Goal: Task Accomplishment & Management: Manage account settings

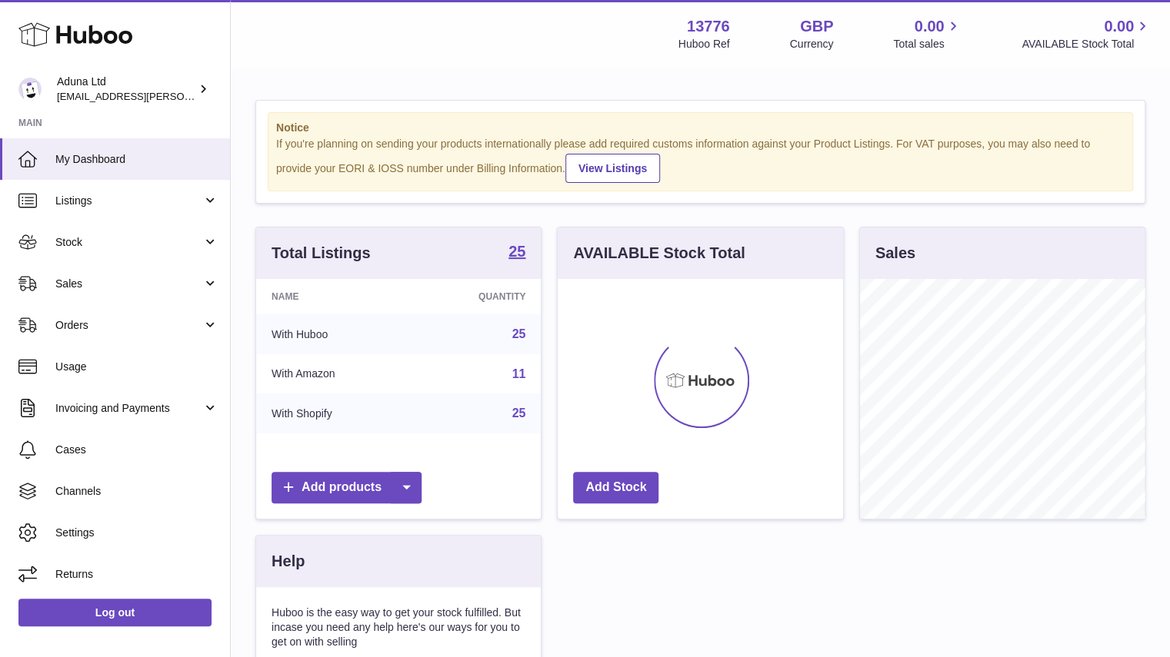
scroll to position [240, 285]
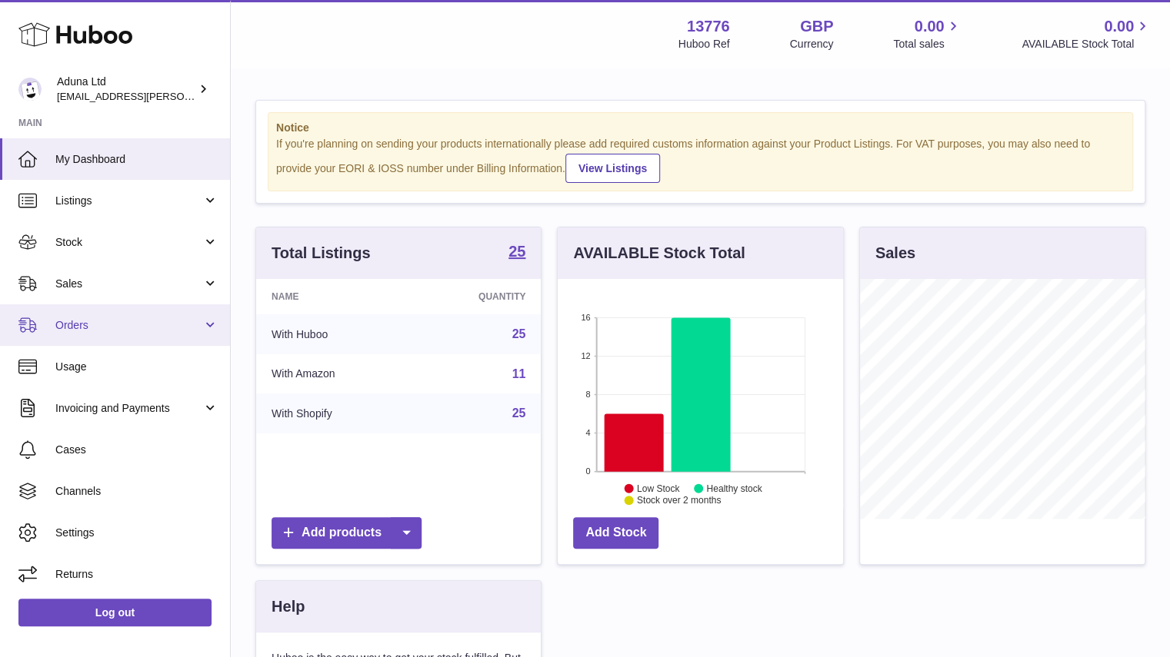
click at [137, 334] on link "Orders" at bounding box center [115, 325] width 230 height 42
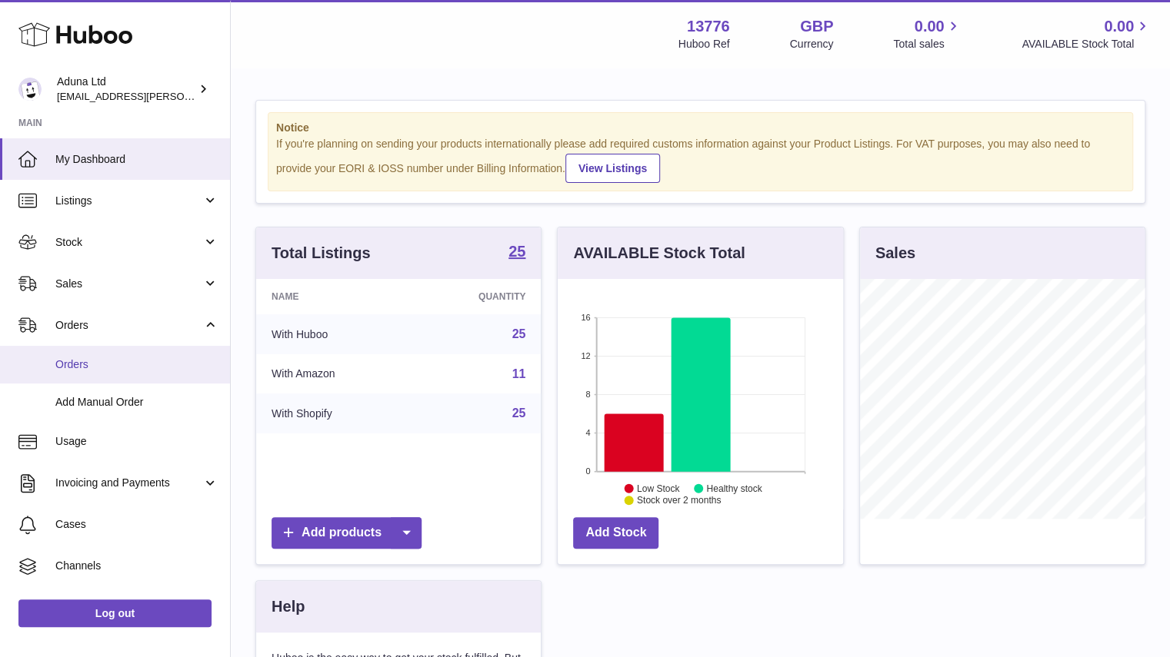
click at [138, 370] on span "Orders" at bounding box center [136, 365] width 163 height 15
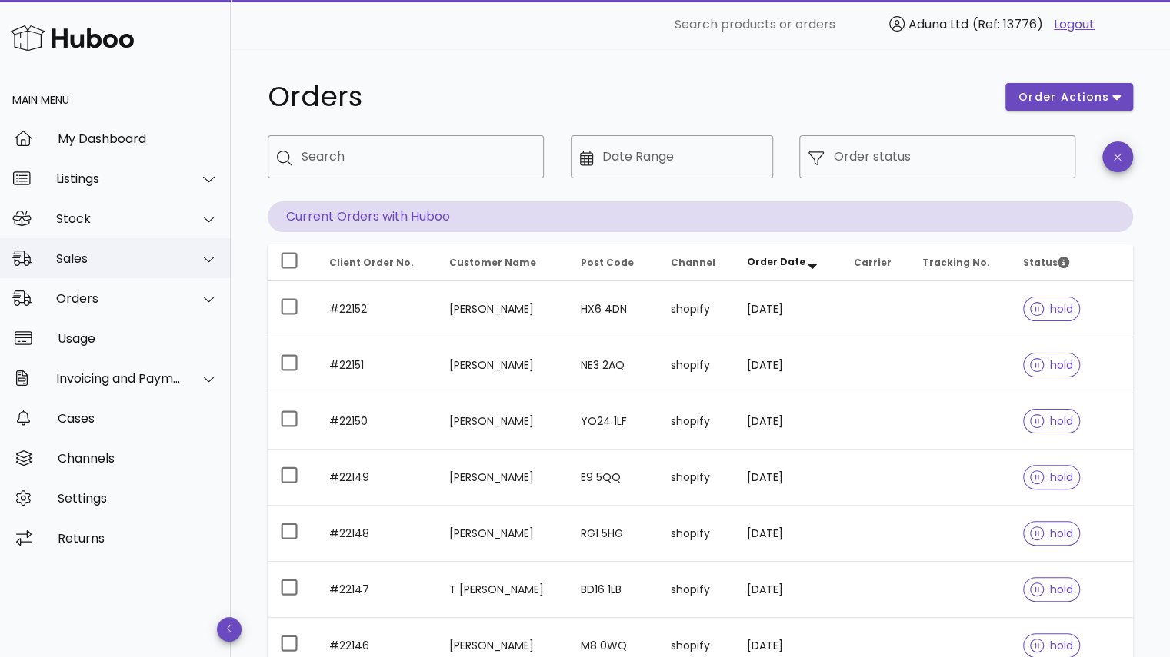
click at [125, 258] on div "Sales" at bounding box center [118, 258] width 125 height 15
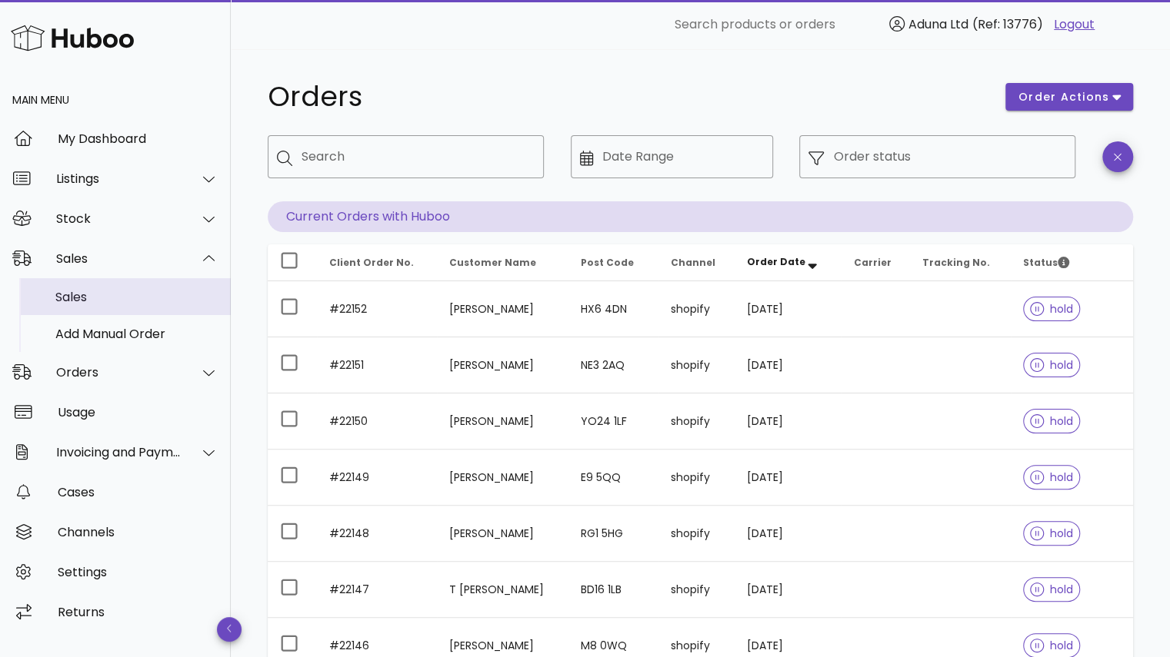
click at [145, 298] on div "Sales" at bounding box center [136, 297] width 163 height 15
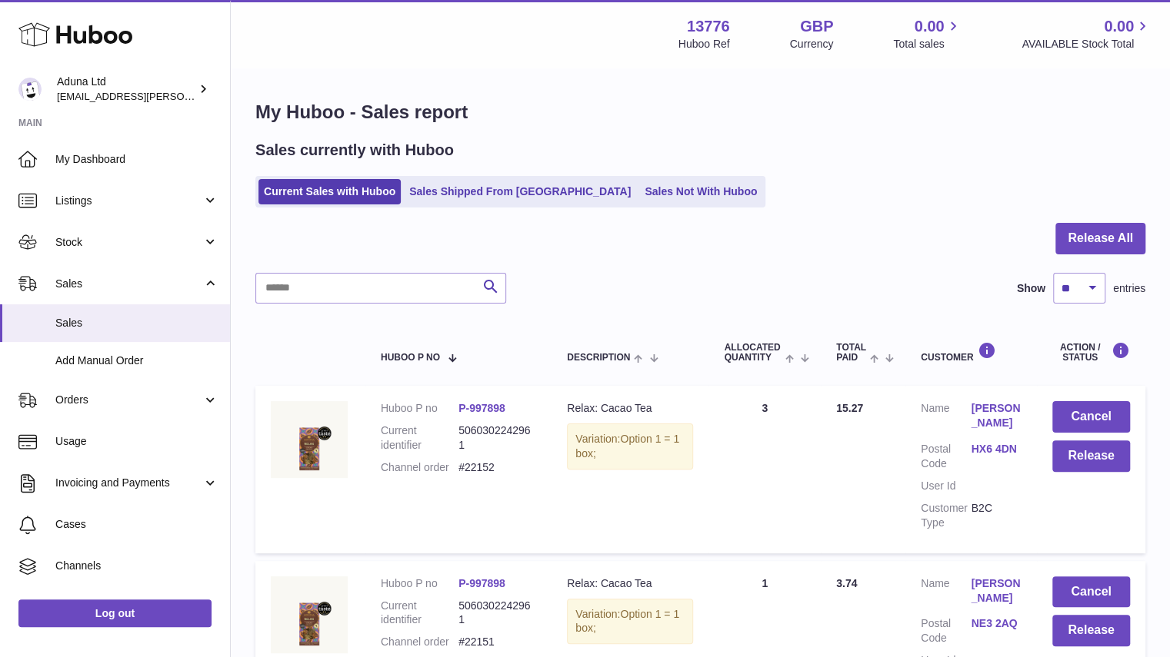
click at [614, 205] on ul "Current Sales with Huboo Sales Shipped From Huboo Sales Not With Huboo" at bounding box center [510, 192] width 510 height 32
click at [639, 183] on link "Sales Not With Huboo" at bounding box center [700, 191] width 123 height 25
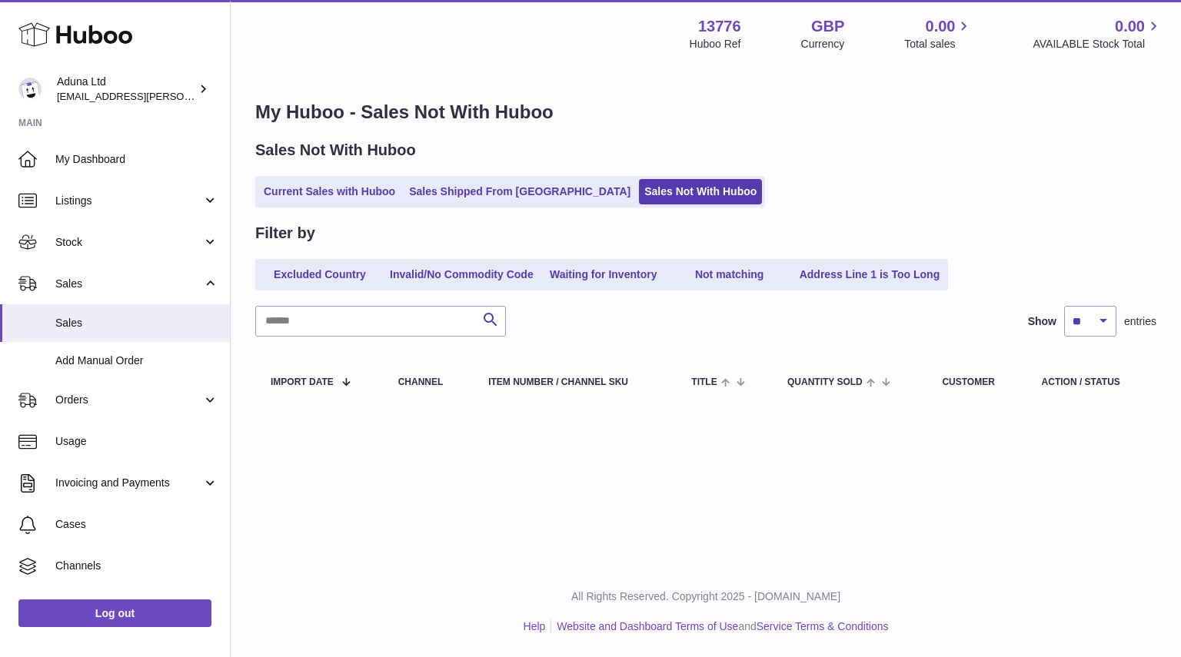
click at [486, 205] on ul "Current Sales with Huboo Sales Shipped From Huboo Sales Not With Huboo" at bounding box center [510, 192] width 510 height 32
click at [484, 197] on link "Sales Shipped From Huboo" at bounding box center [520, 191] width 232 height 25
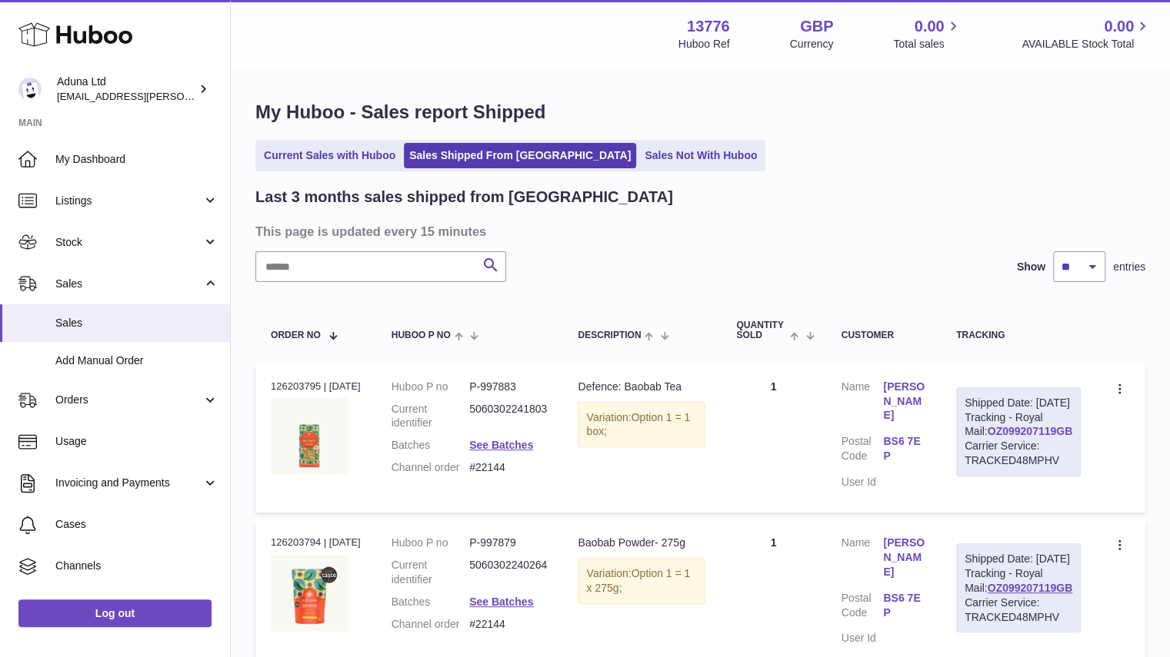
click at [1008, 438] on link "OZ099207119GB" at bounding box center [1029, 431] width 85 height 12
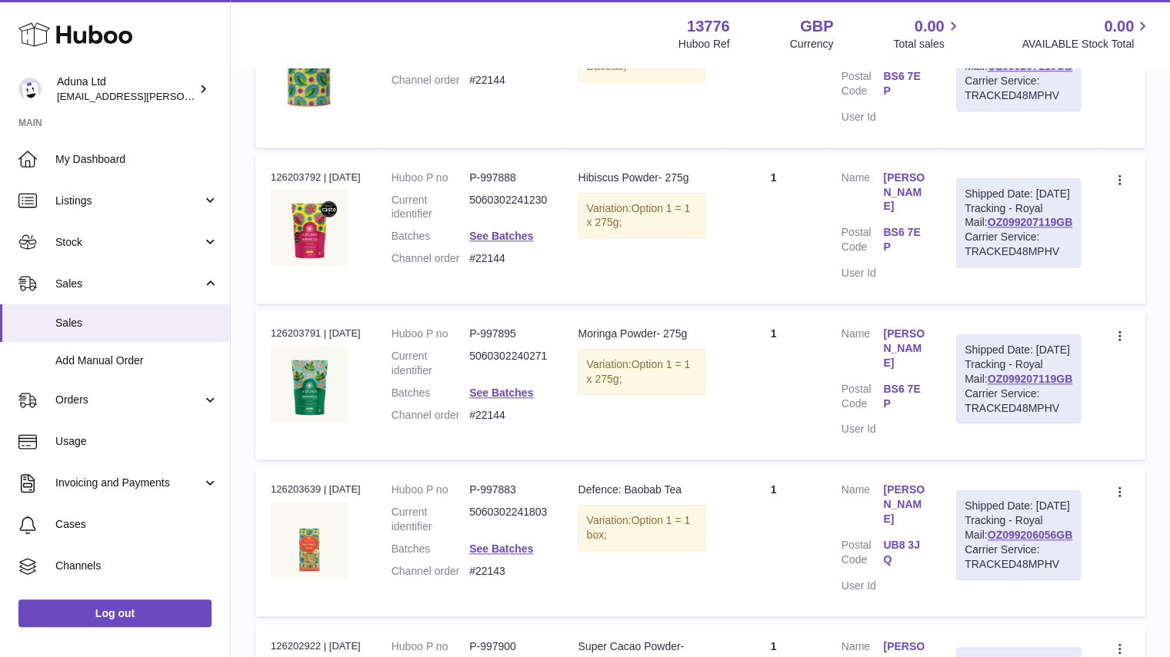
scroll to position [883, 0]
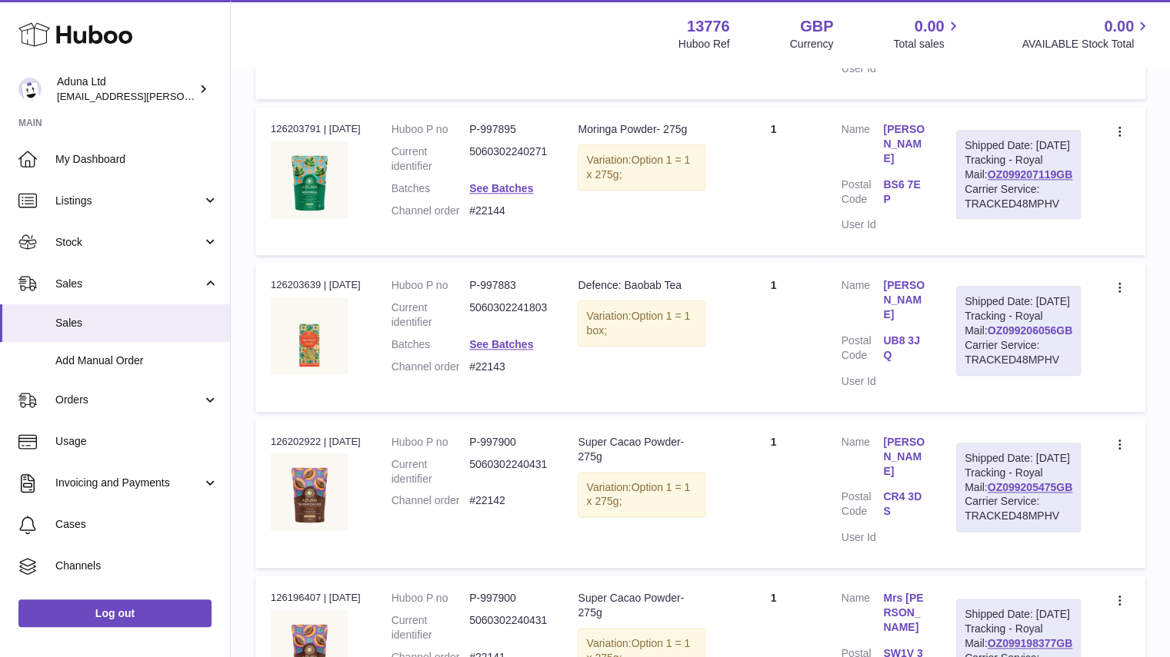
click at [1043, 337] on link "OZ099206056GB" at bounding box center [1029, 330] width 85 height 12
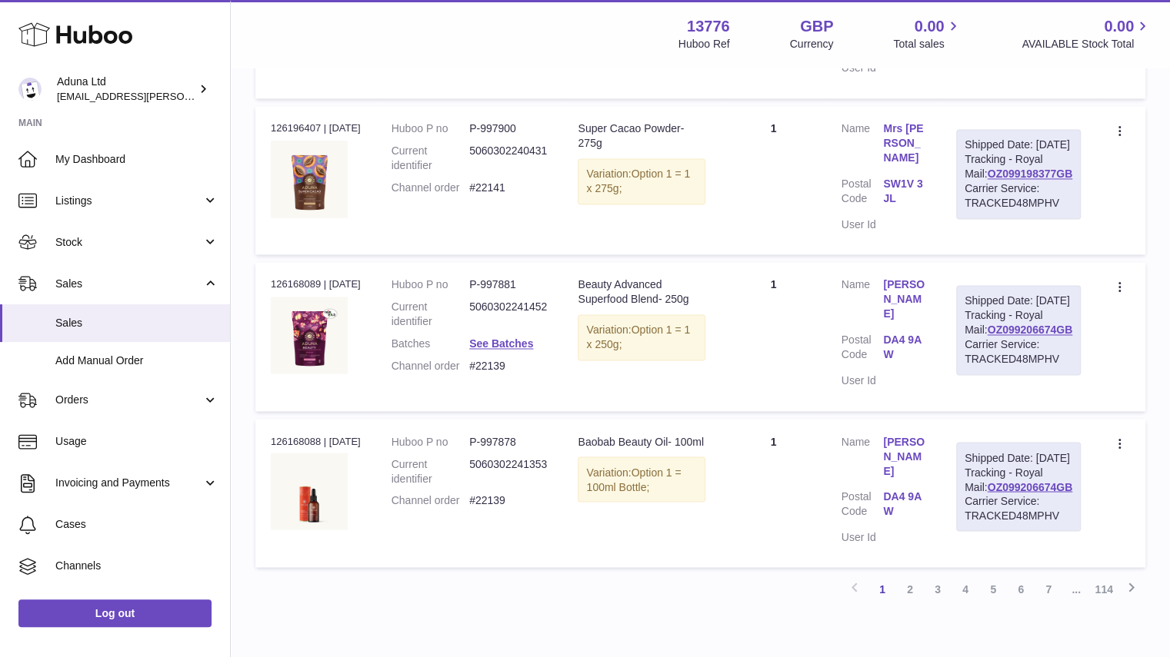
scroll to position [1358, 0]
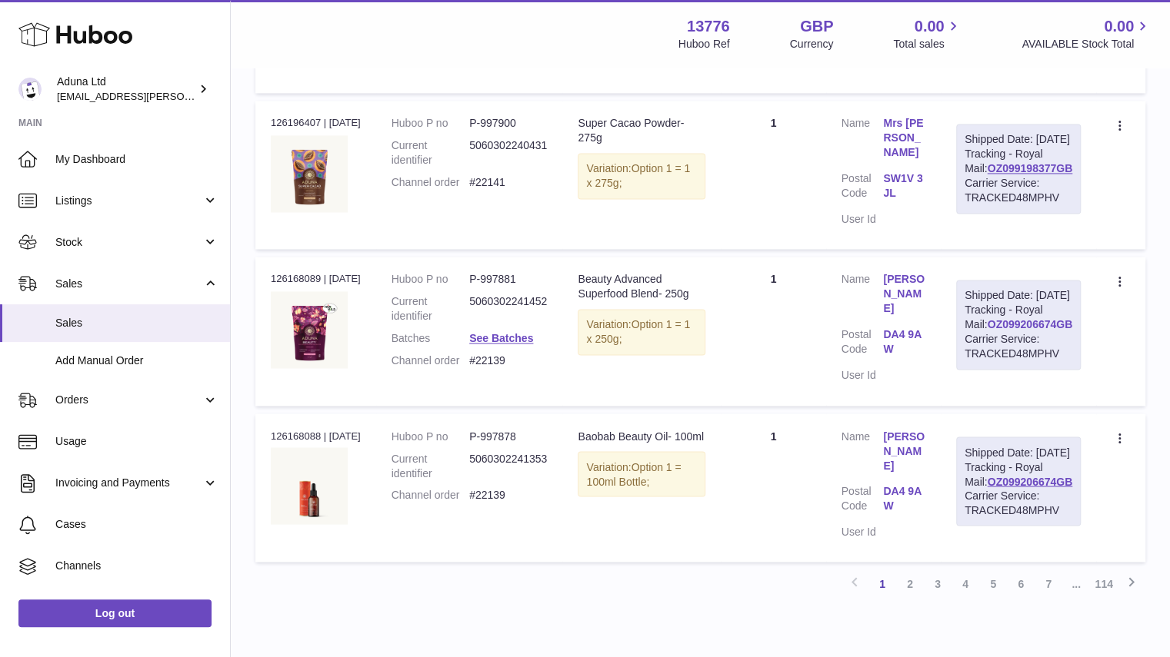
click at [1037, 331] on link "OZ099206674GB" at bounding box center [1029, 324] width 85 height 12
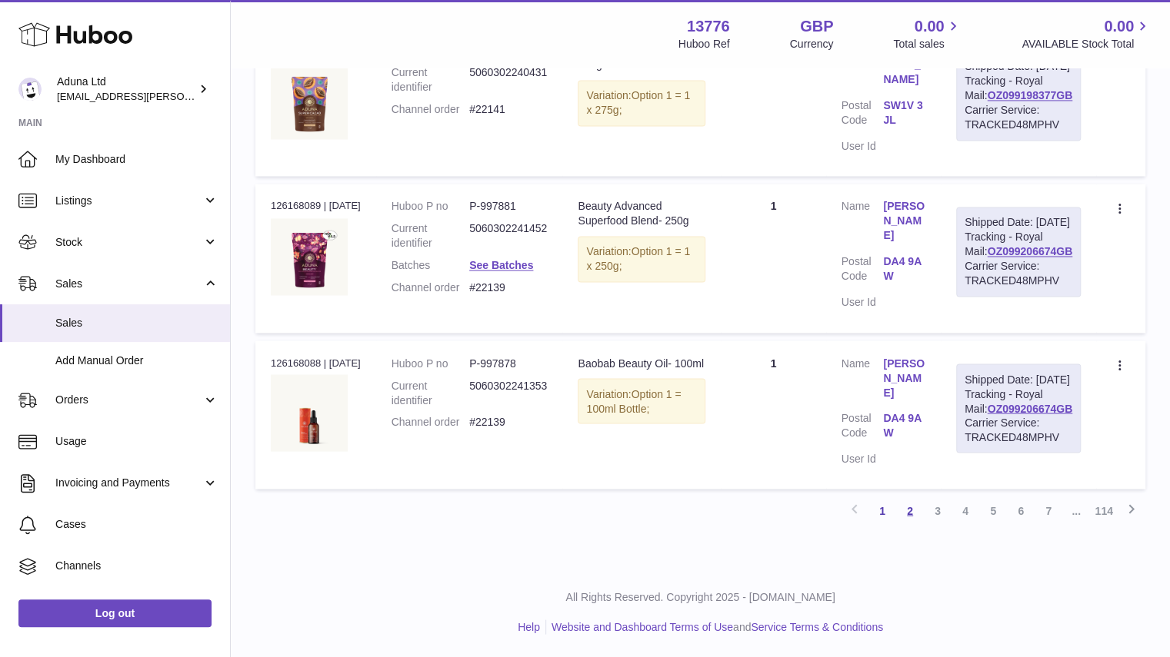
click at [917, 510] on link "2" at bounding box center [910, 511] width 28 height 28
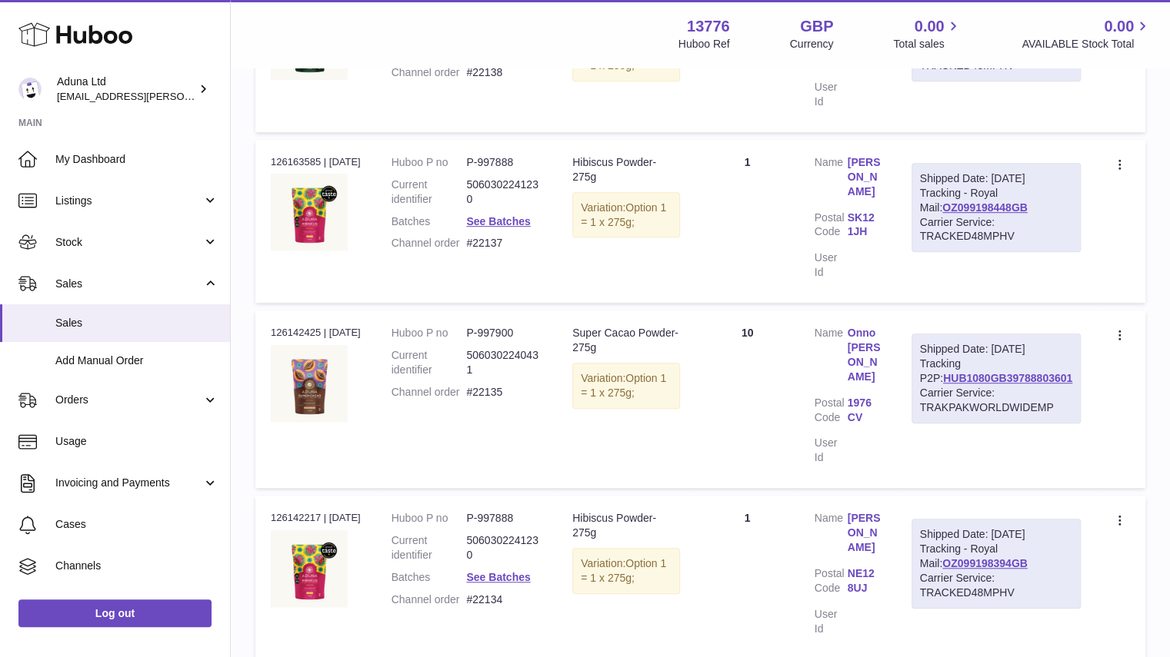
scroll to position [415, 0]
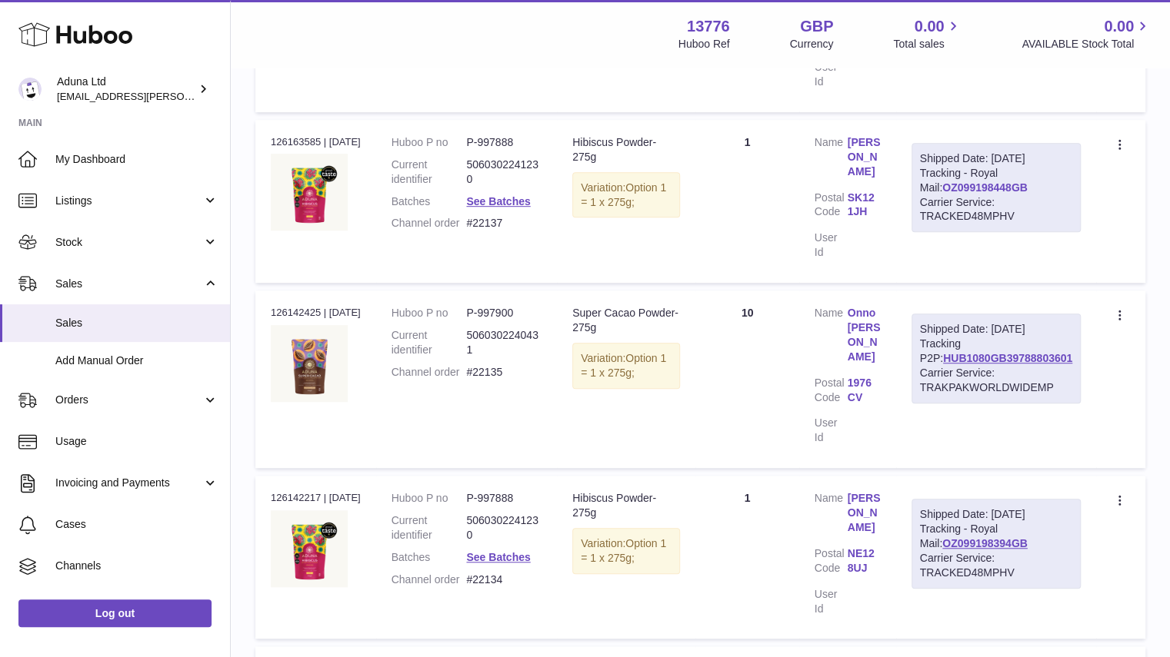
click at [1001, 184] on link "OZ099198448GB" at bounding box center [984, 187] width 85 height 12
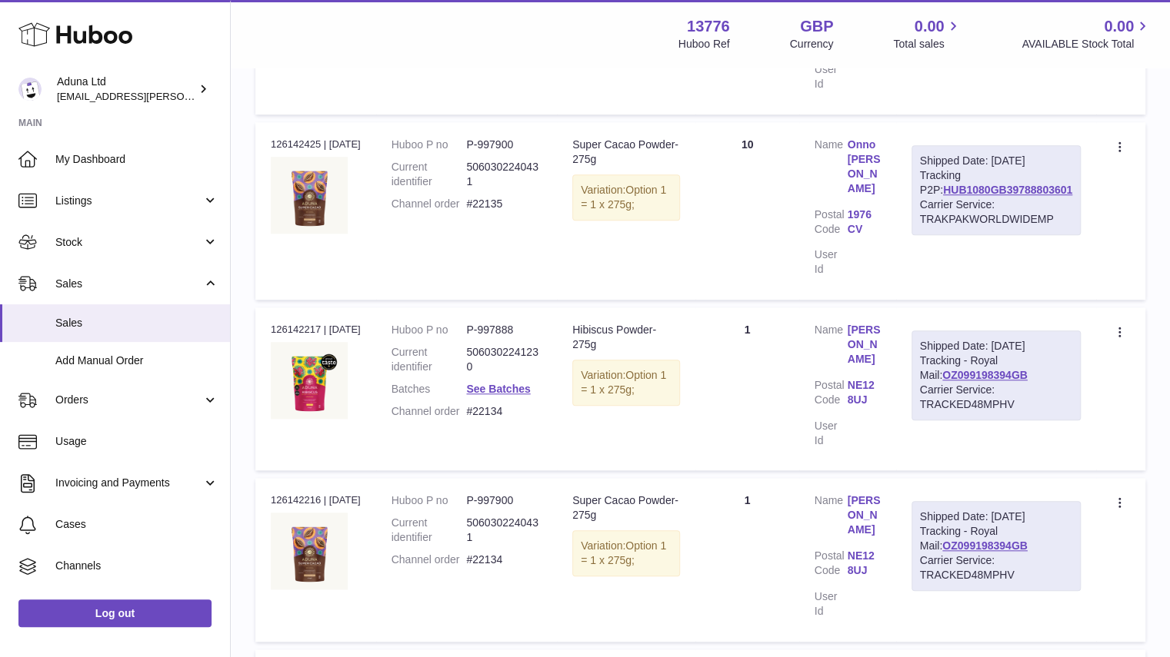
scroll to position [589, 0]
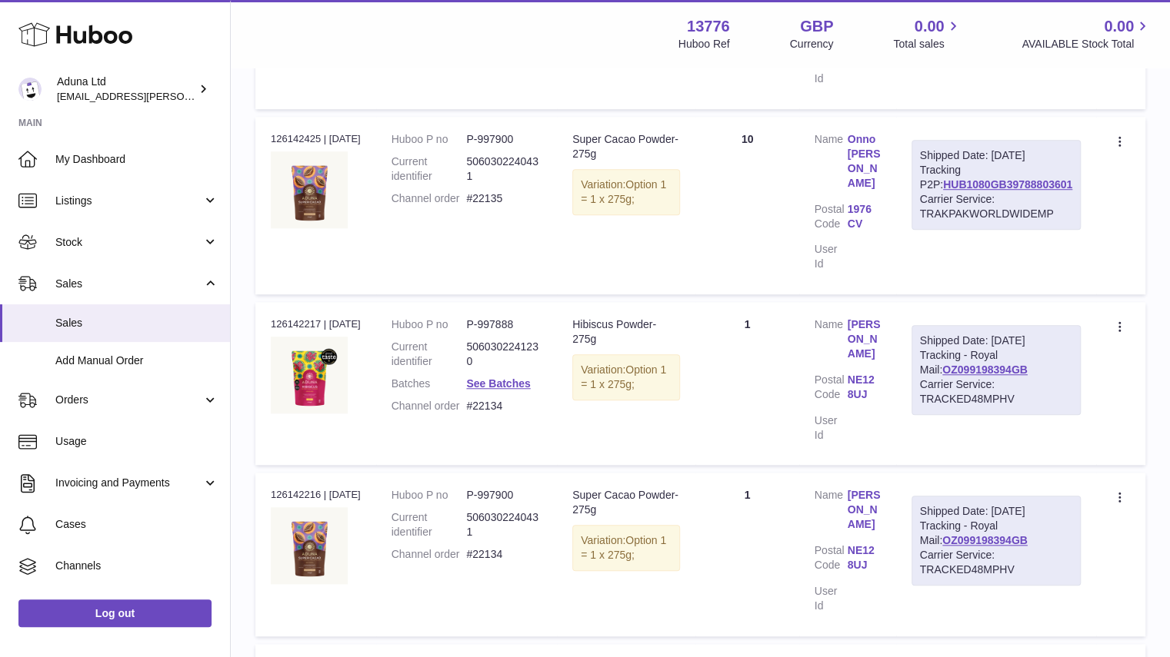
click at [986, 533] on div "Shipped Date: 9th Oct 2025 Tracking - Royal Mail: OZ099198394GB Carrier Service…" at bounding box center [995, 540] width 169 height 89
click at [978, 534] on link "OZ099198394GB" at bounding box center [984, 540] width 85 height 12
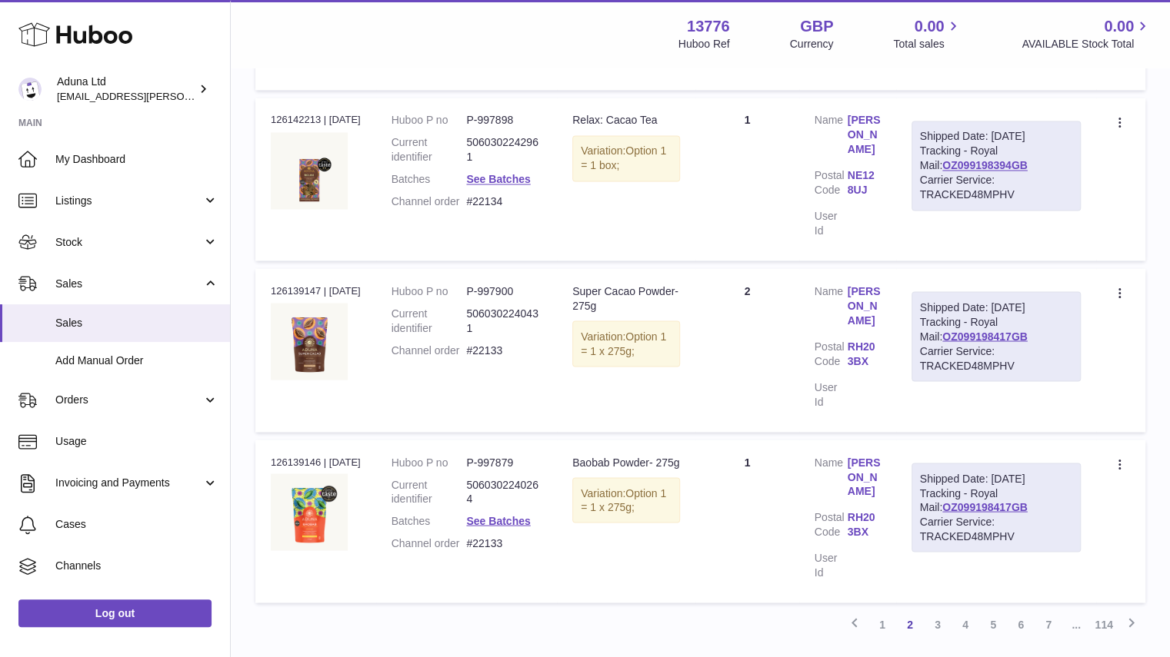
scroll to position [1475, 0]
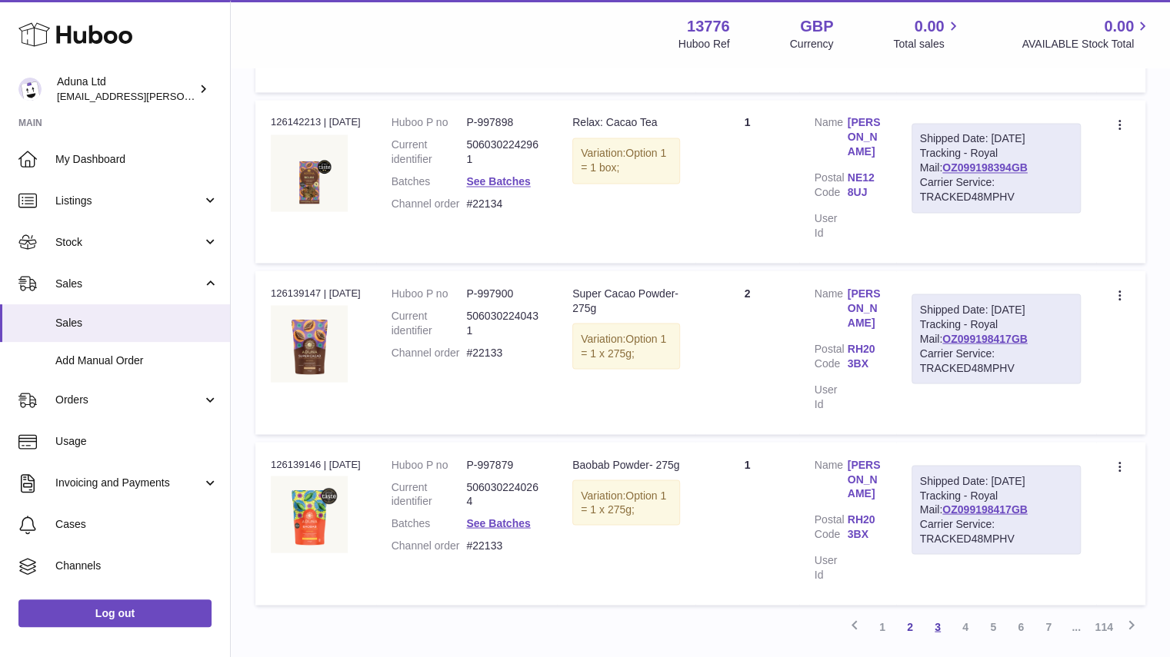
click at [937, 613] on link "3" at bounding box center [937, 627] width 28 height 28
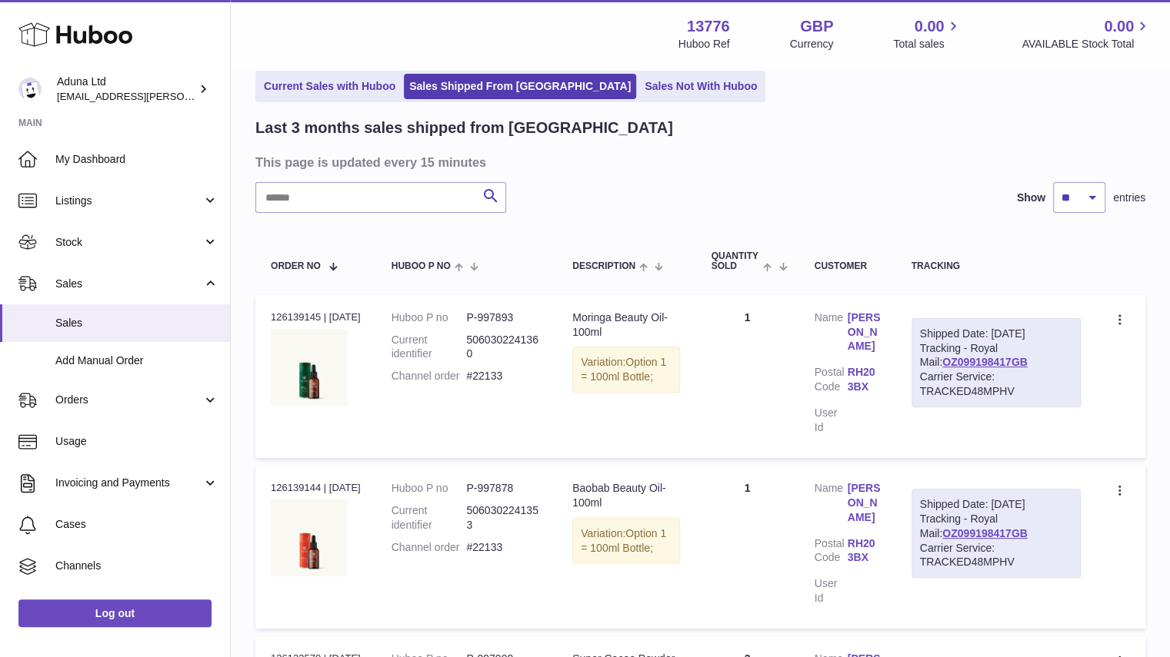
scroll to position [644, 0]
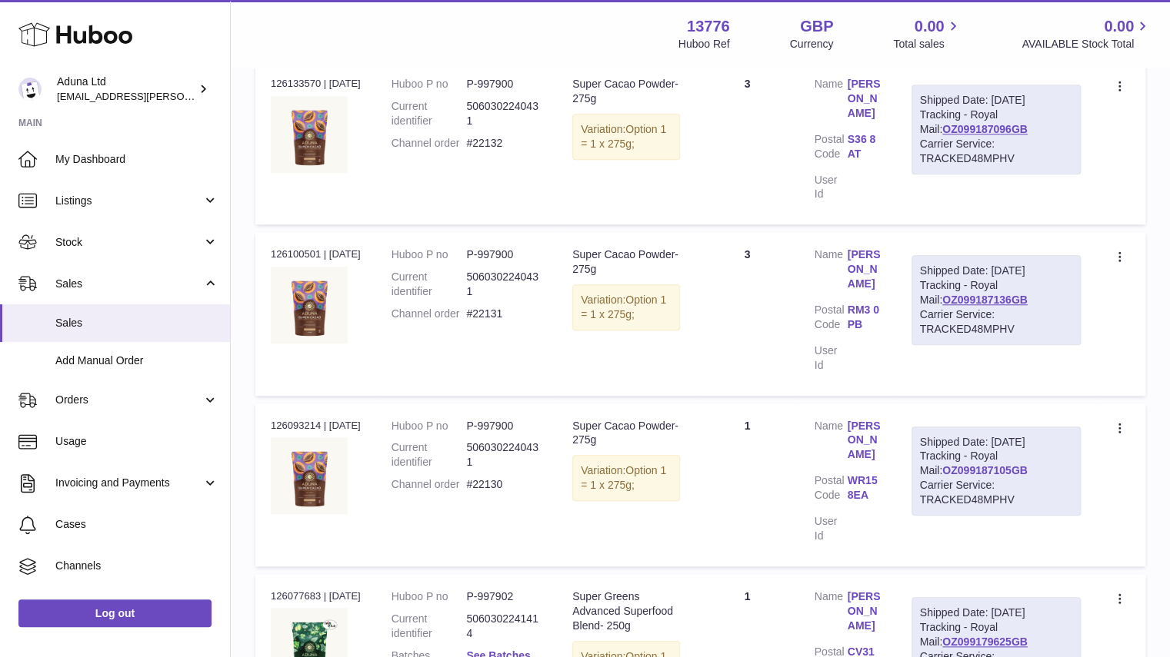
click at [987, 464] on link "OZ099187105GB" at bounding box center [984, 470] width 85 height 12
click at [124, 404] on span "Orders" at bounding box center [128, 400] width 147 height 15
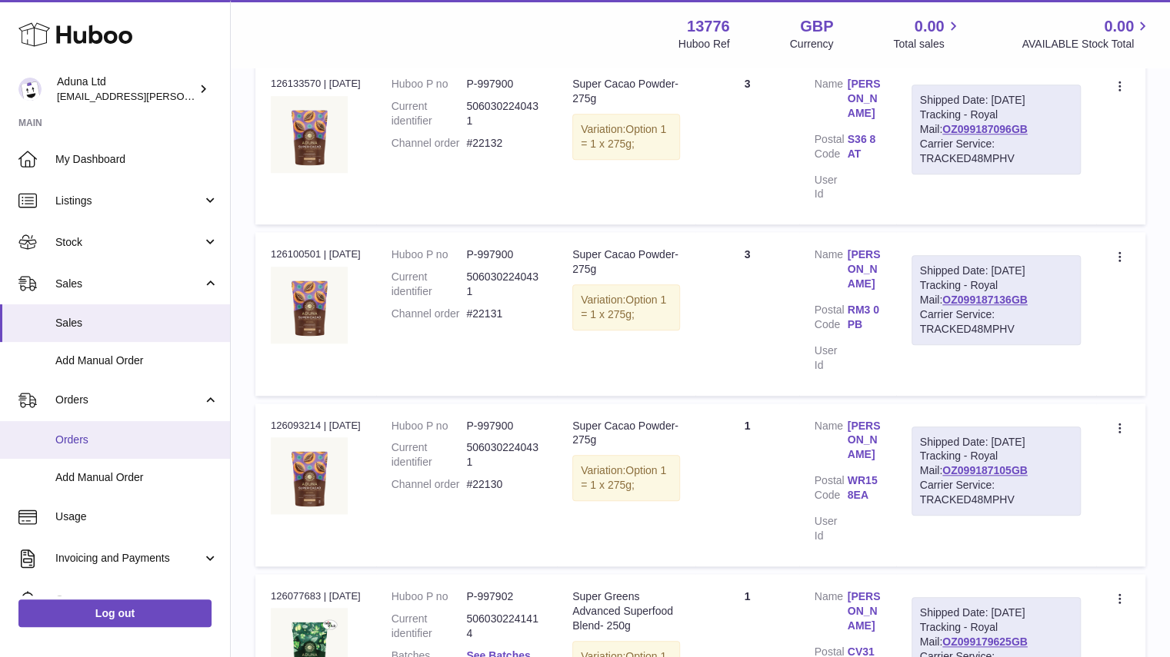
click at [123, 442] on span "Orders" at bounding box center [136, 440] width 163 height 15
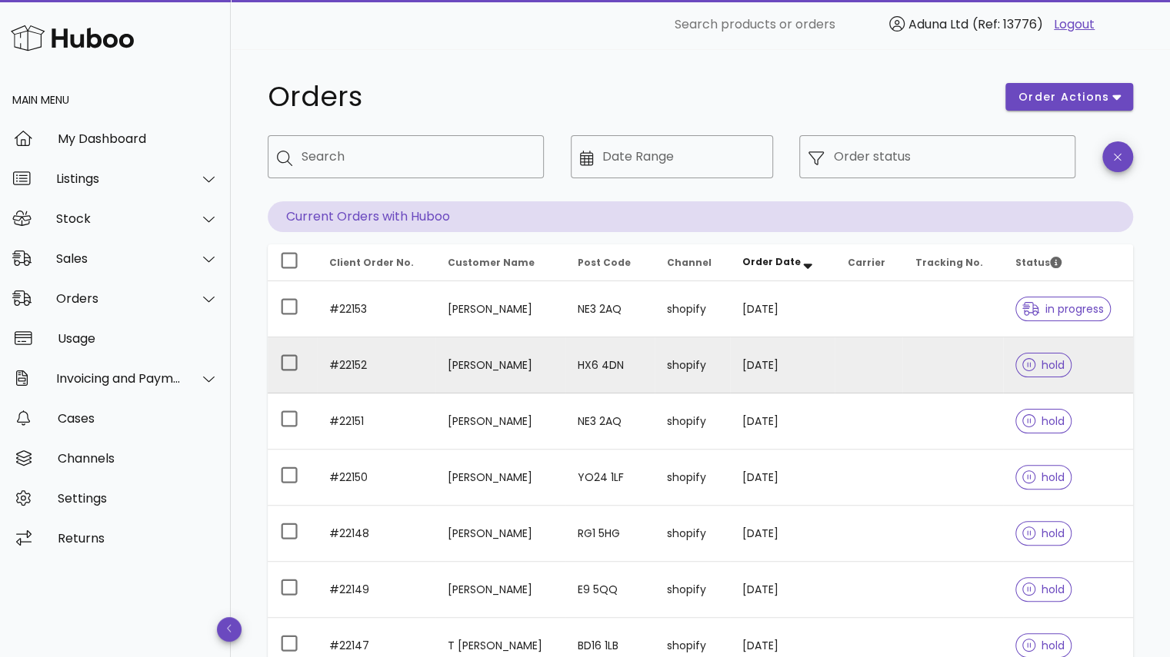
click at [280, 377] on td at bounding box center [292, 366] width 49 height 56
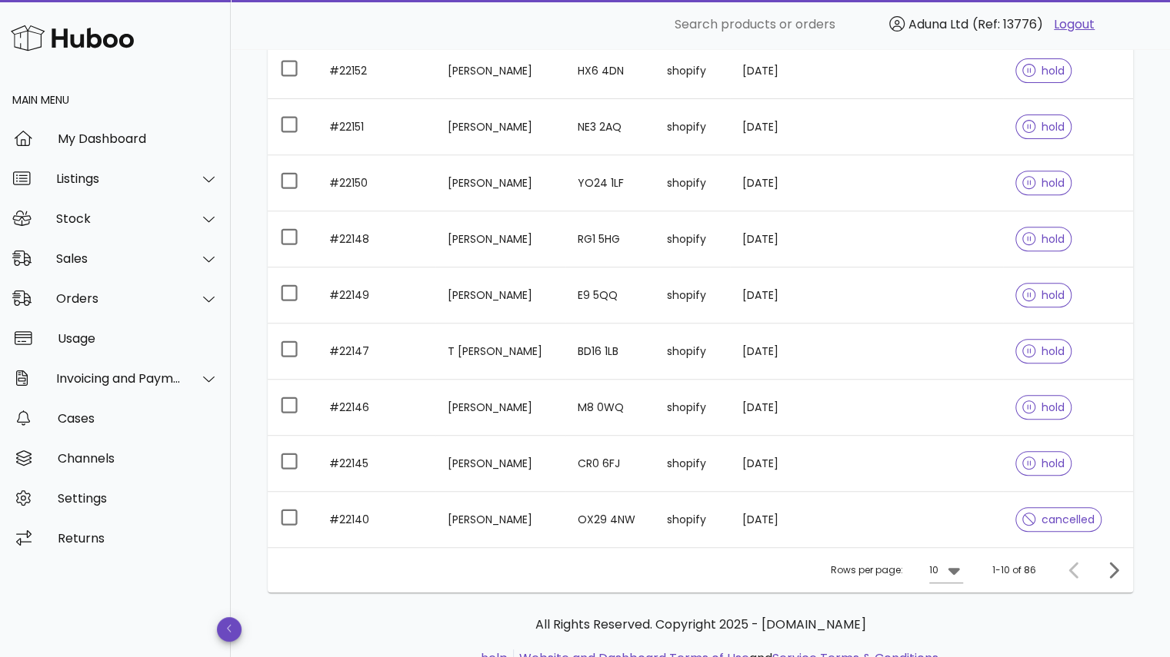
scroll to position [298, 0]
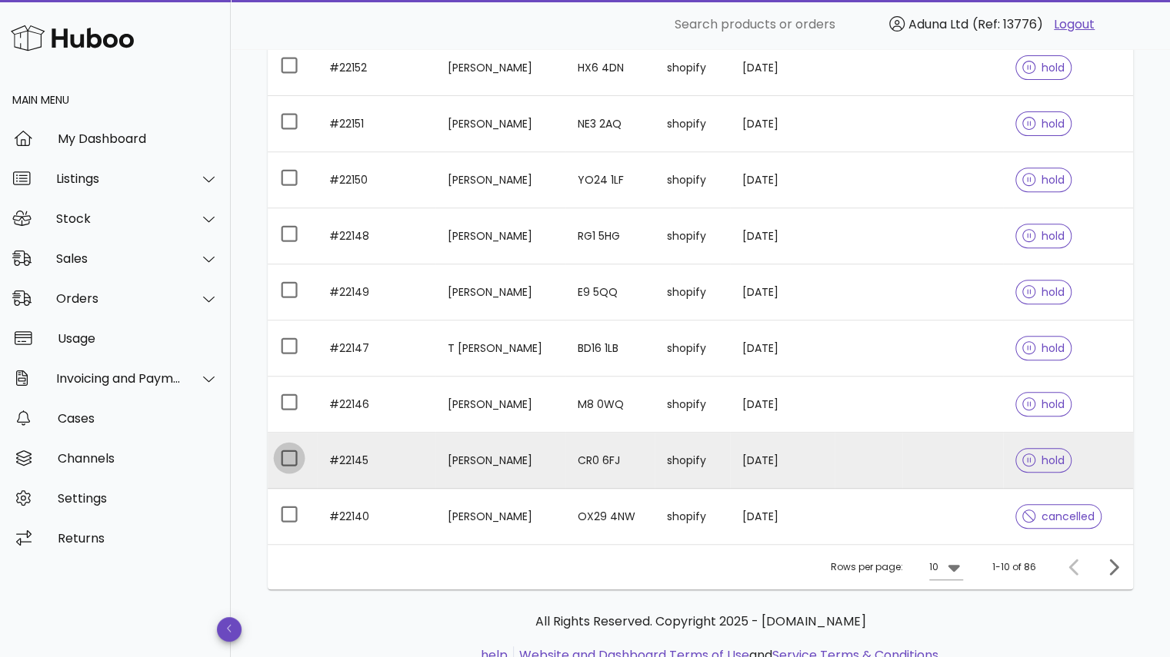
click at [287, 454] on div at bounding box center [289, 458] width 26 height 26
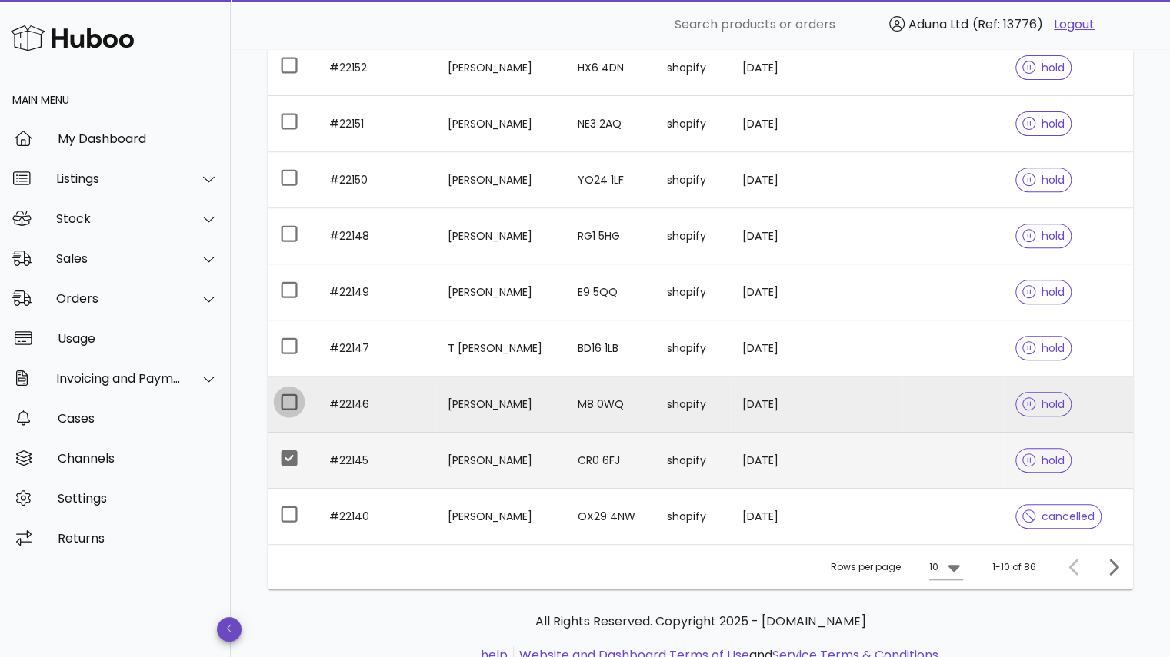
click at [282, 399] on div at bounding box center [289, 402] width 26 height 26
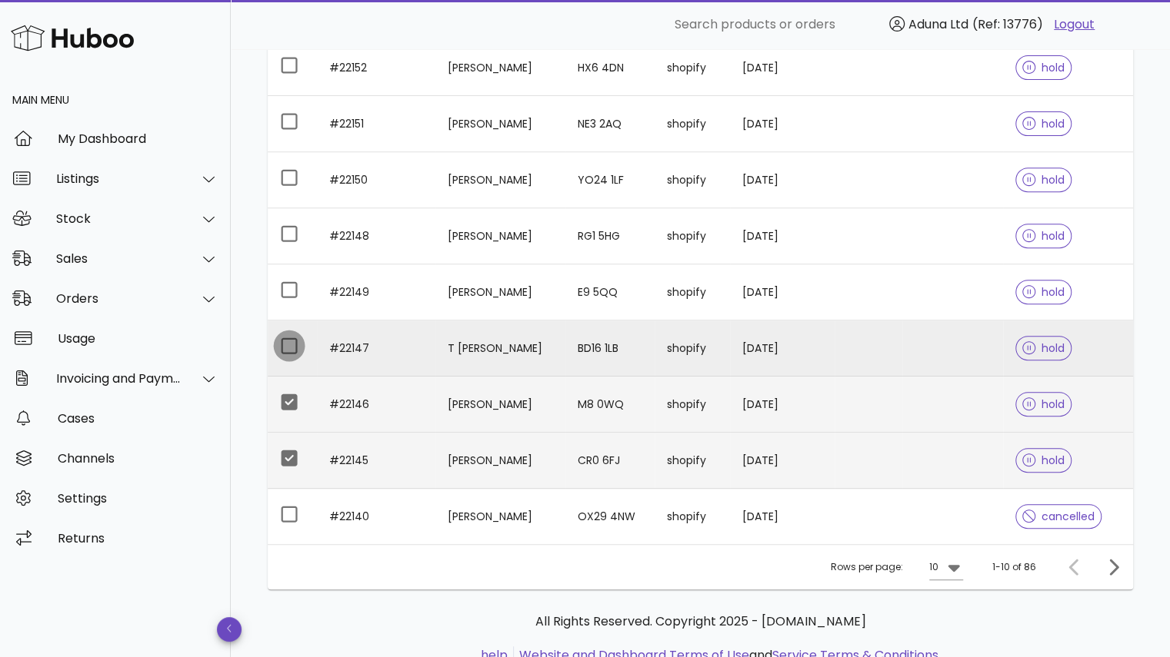
click at [281, 341] on div at bounding box center [289, 346] width 26 height 26
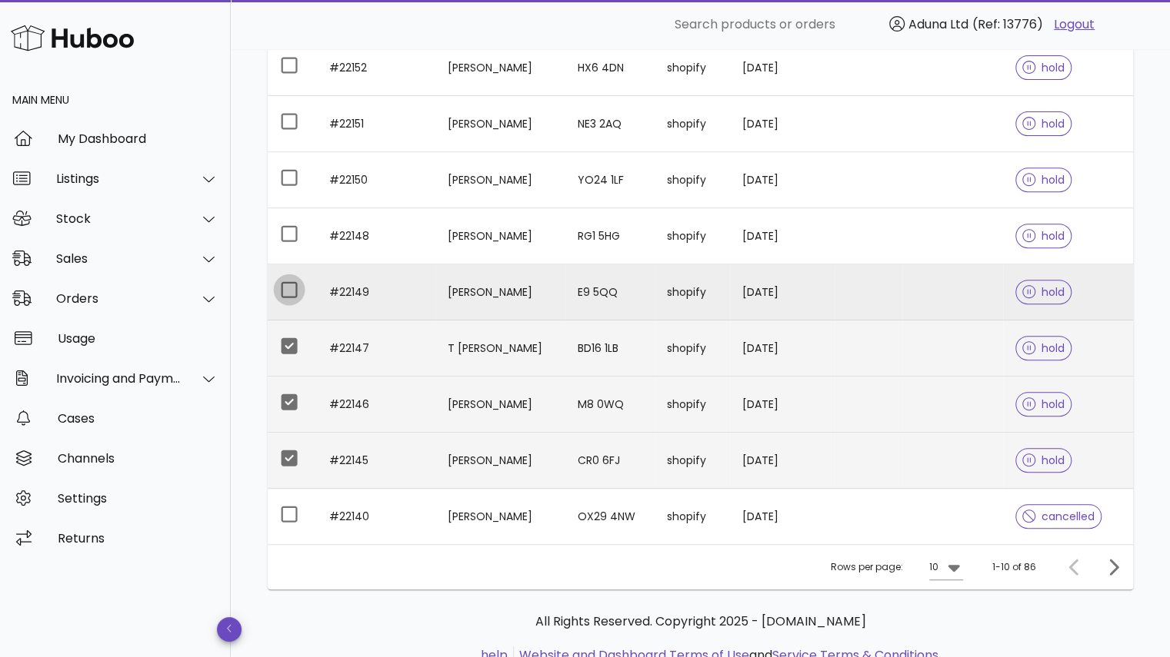
click at [291, 277] on div at bounding box center [289, 290] width 26 height 26
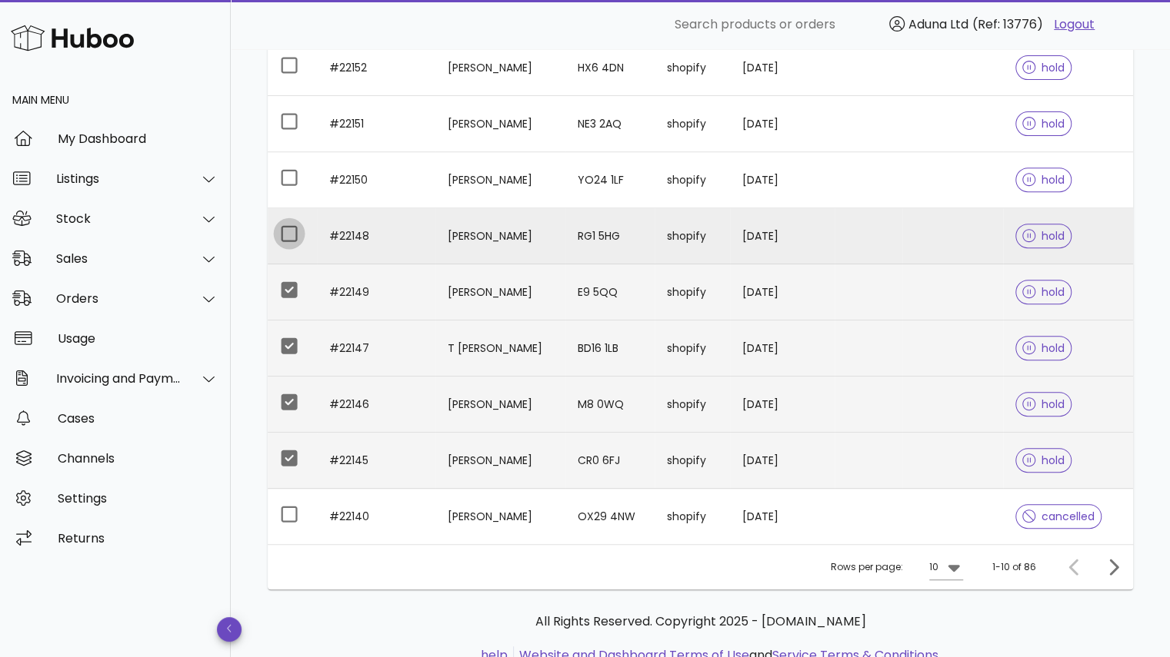
click at [286, 233] on div at bounding box center [289, 234] width 26 height 26
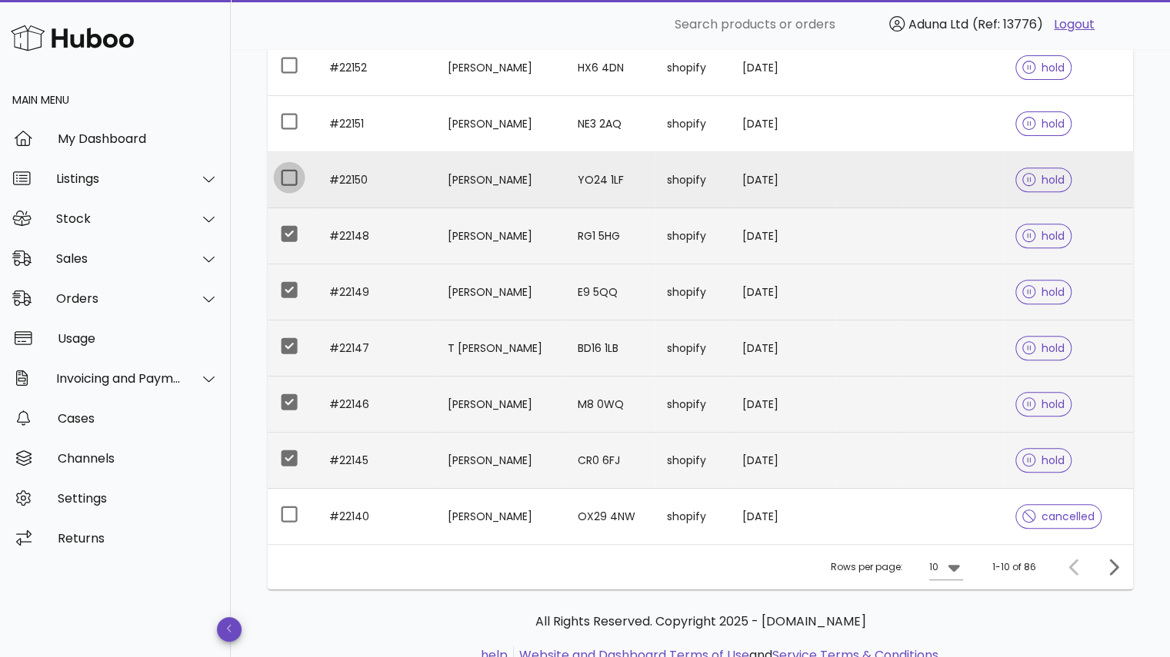
click at [286, 181] on div at bounding box center [289, 178] width 26 height 26
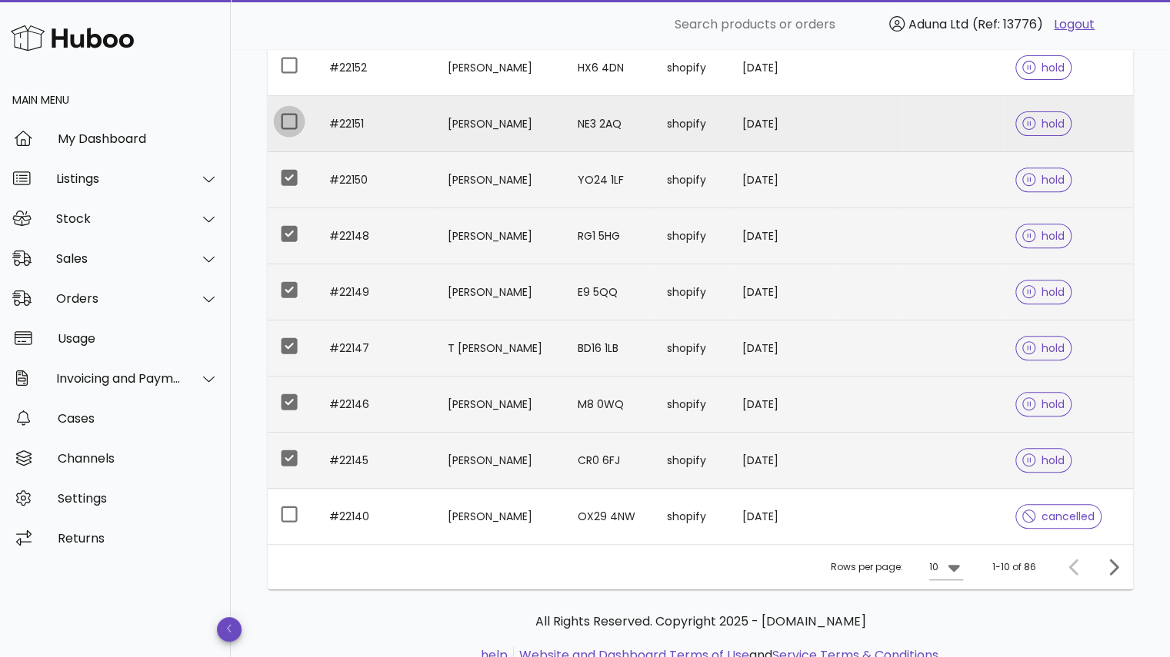
click at [289, 122] on div at bounding box center [289, 121] width 26 height 26
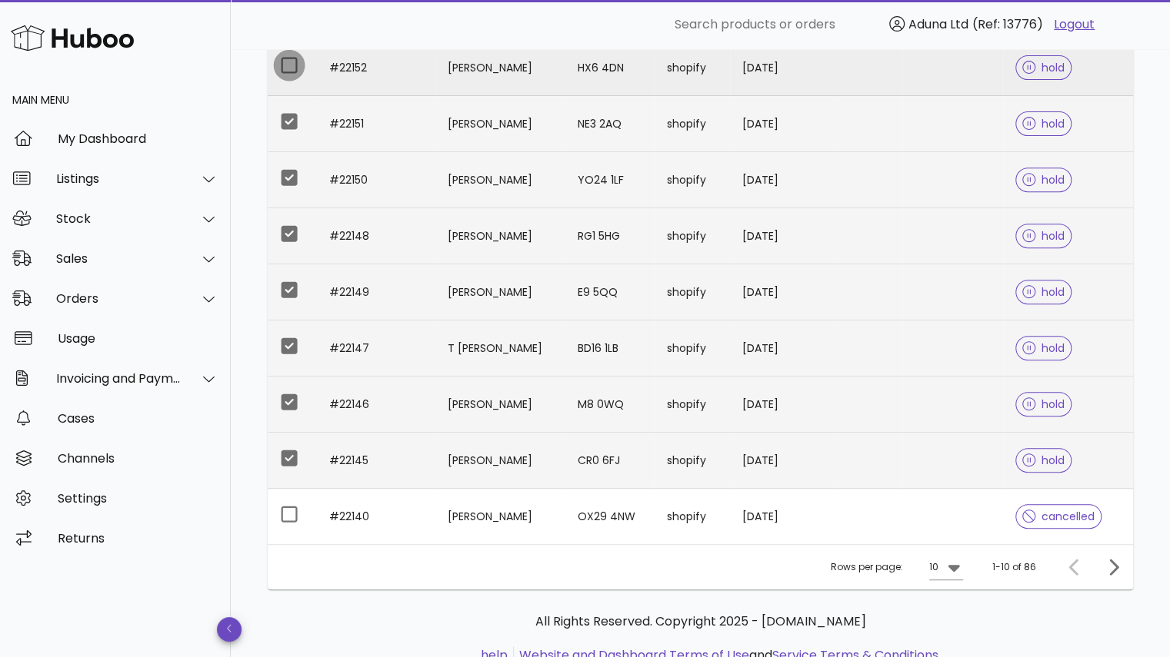
click at [283, 68] on div at bounding box center [289, 65] width 26 height 26
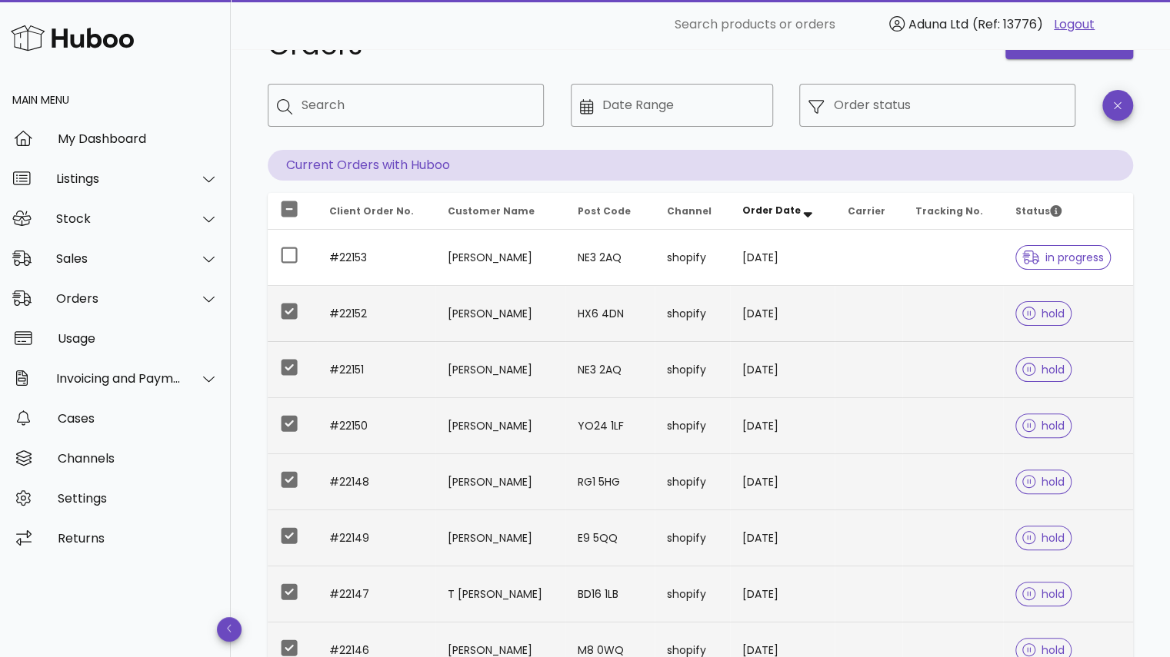
scroll to position [50, 0]
click at [1070, 48] on div "​ Search products or orders Aduna Ltd (Ref: 13776) Logout" at bounding box center [700, 24] width 911 height 49
click at [1077, 59] on button "order actions" at bounding box center [1069, 47] width 128 height 28
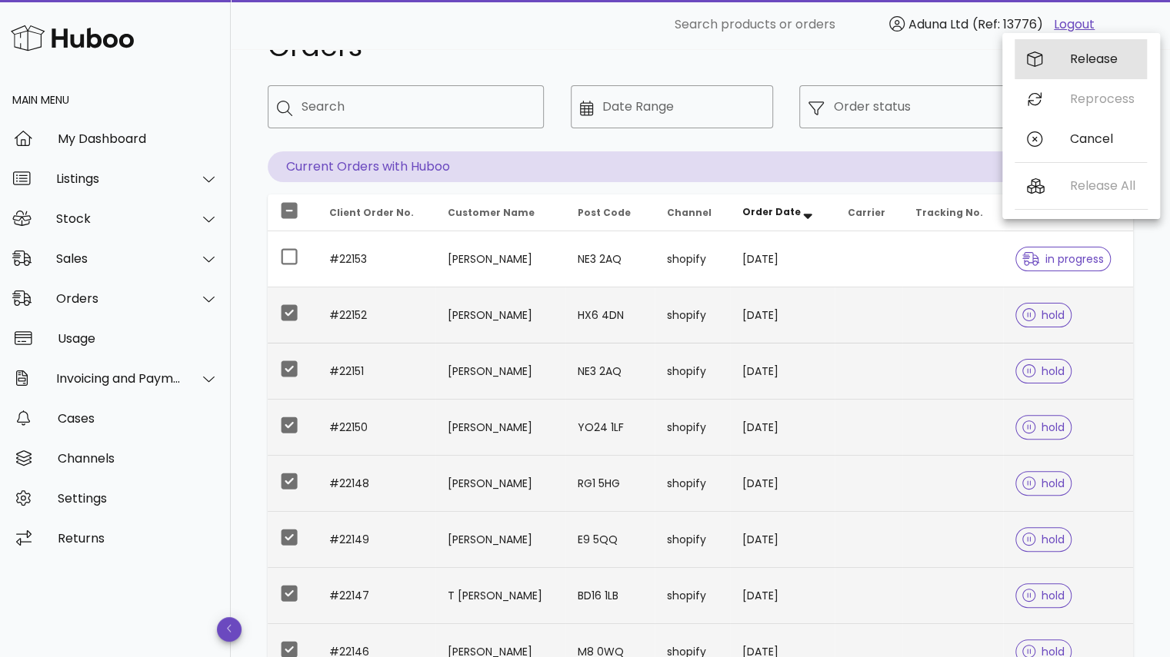
click at [1077, 59] on div "Release" at bounding box center [1102, 59] width 65 height 15
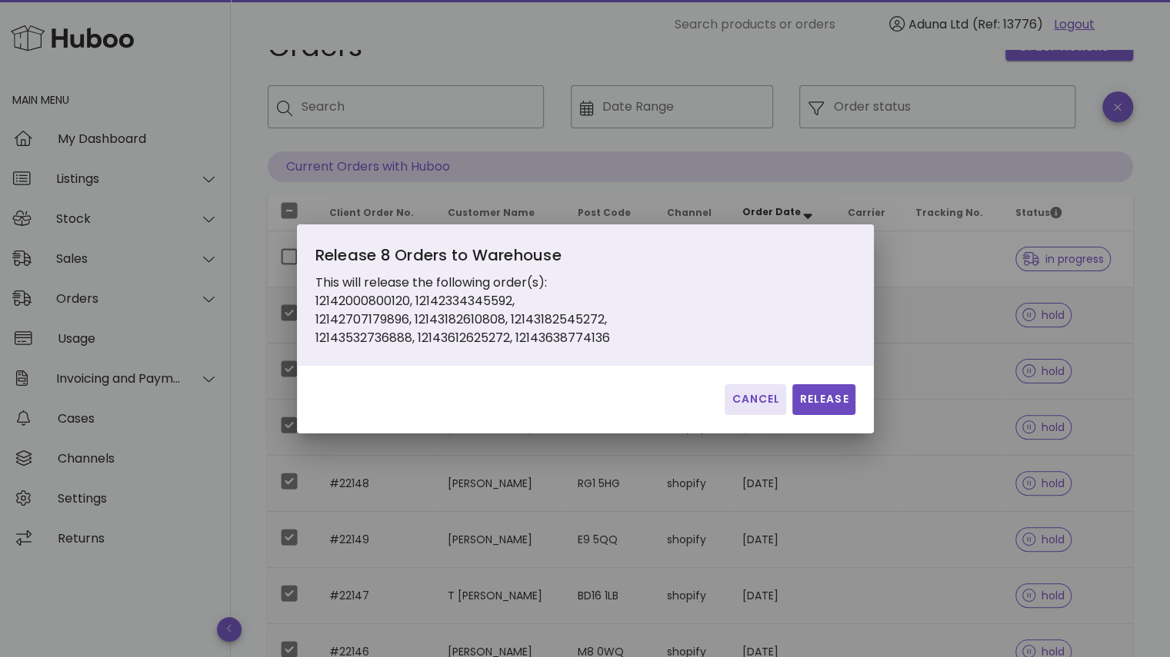
click at [772, 394] on span "Cancel" at bounding box center [754, 399] width 49 height 16
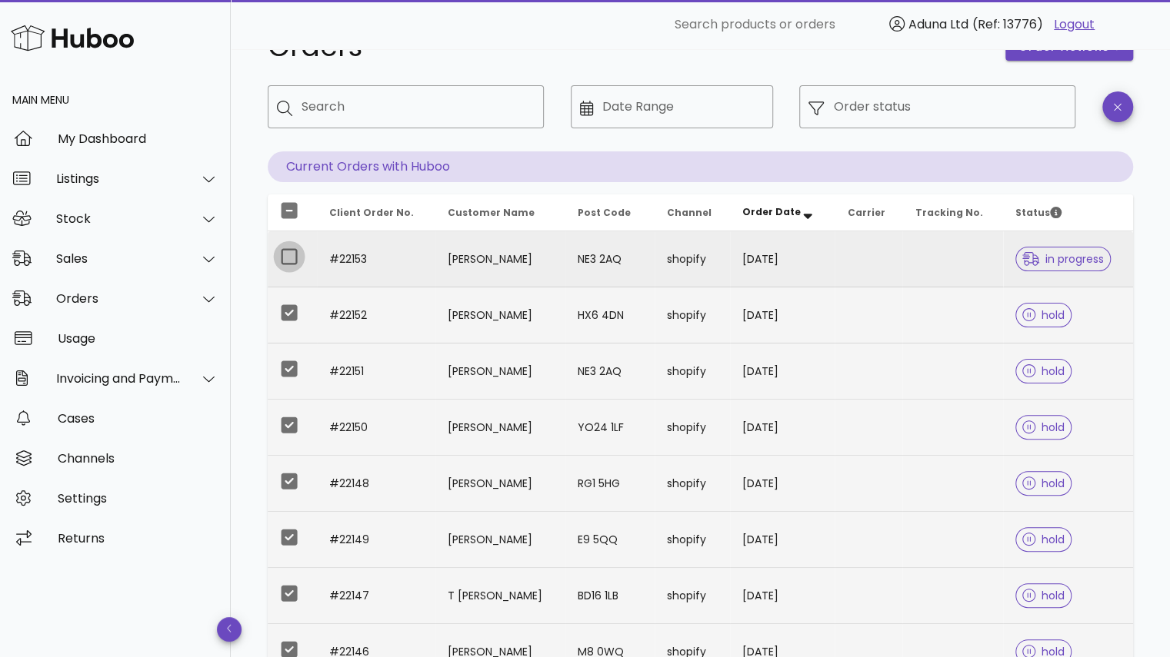
click at [288, 255] on div at bounding box center [289, 257] width 26 height 26
click at [1053, 52] on span "order actions" at bounding box center [1063, 47] width 92 height 16
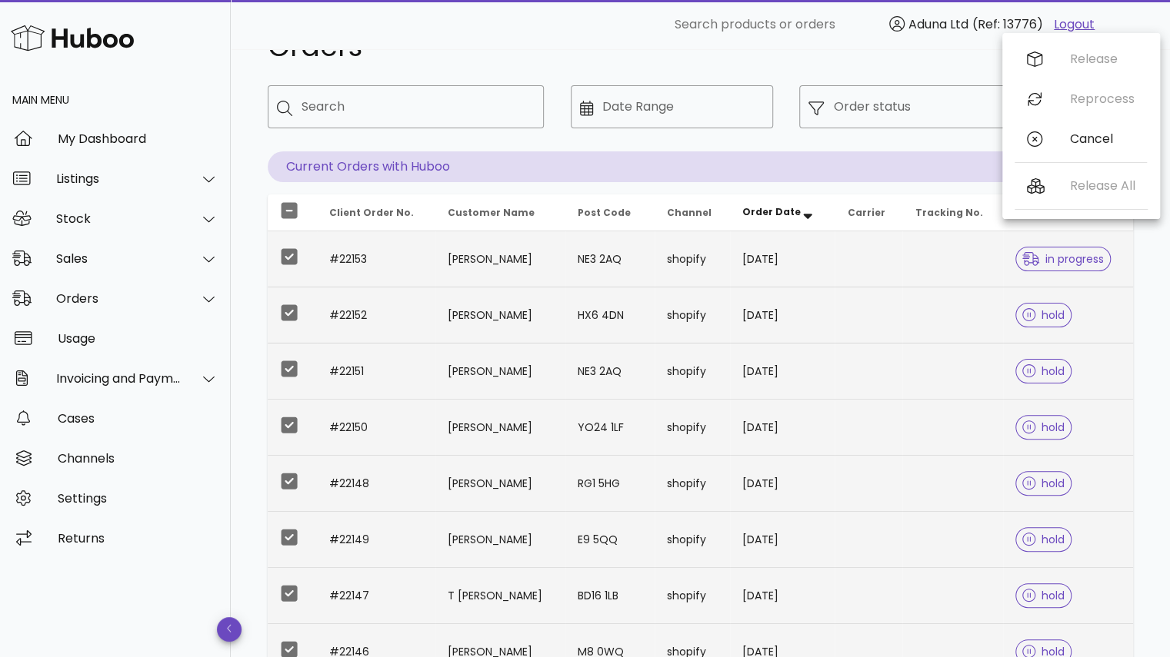
click at [840, 55] on h1 "Orders" at bounding box center [627, 47] width 719 height 28
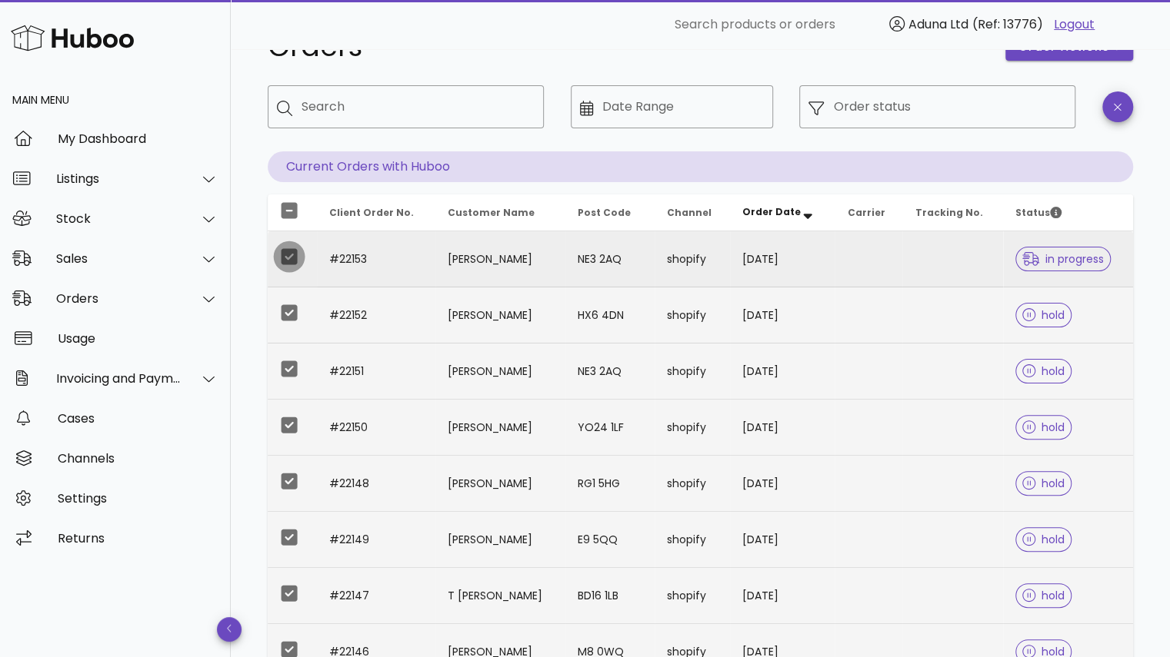
click at [290, 255] on div at bounding box center [289, 257] width 26 height 26
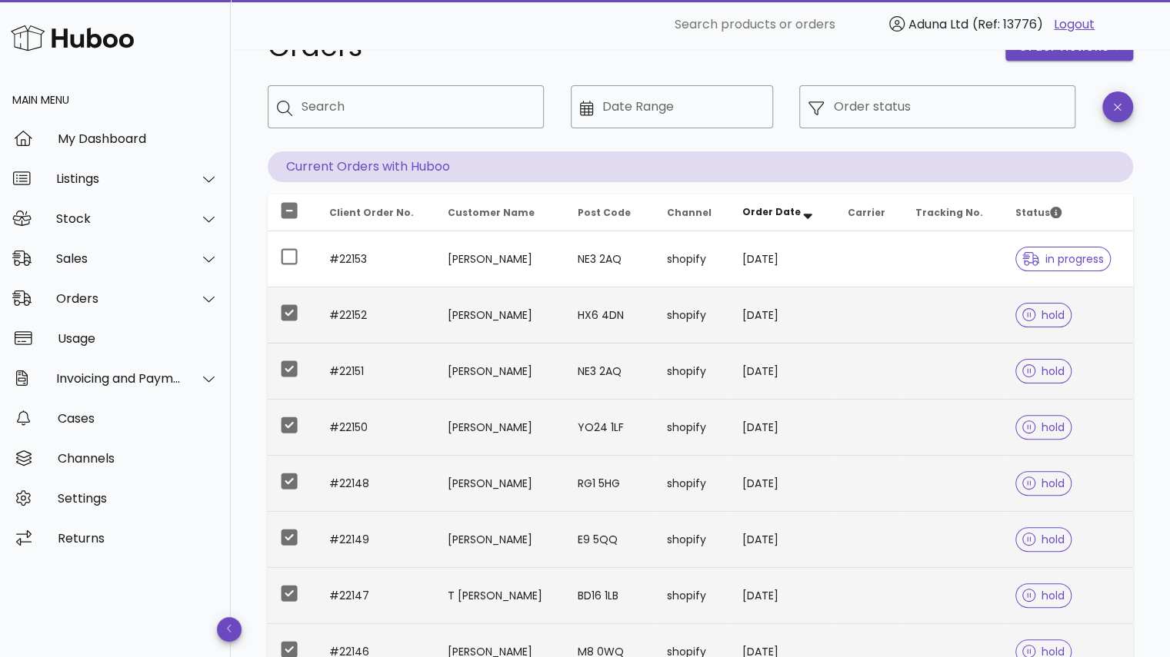
click at [1052, 47] on div "​ Search products or orders Aduna Ltd (Ref: 13776) Logout" at bounding box center [700, 24] width 911 height 49
click at [1063, 55] on button "order actions" at bounding box center [1069, 47] width 128 height 28
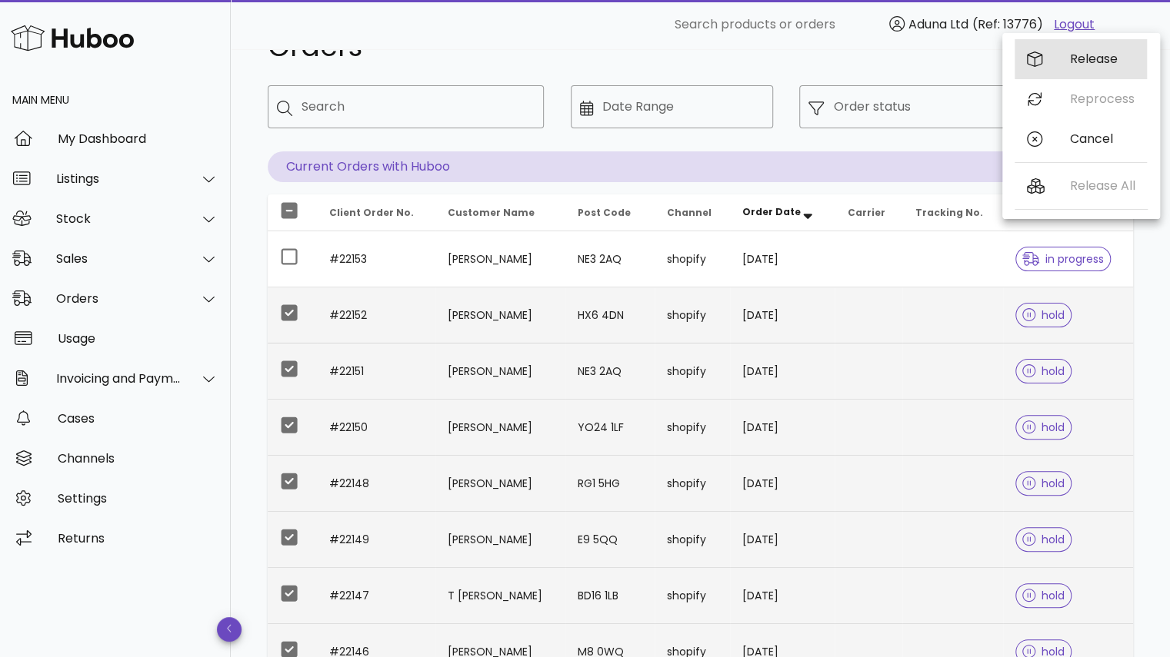
click at [1065, 64] on div "Release" at bounding box center [1080, 59] width 132 height 40
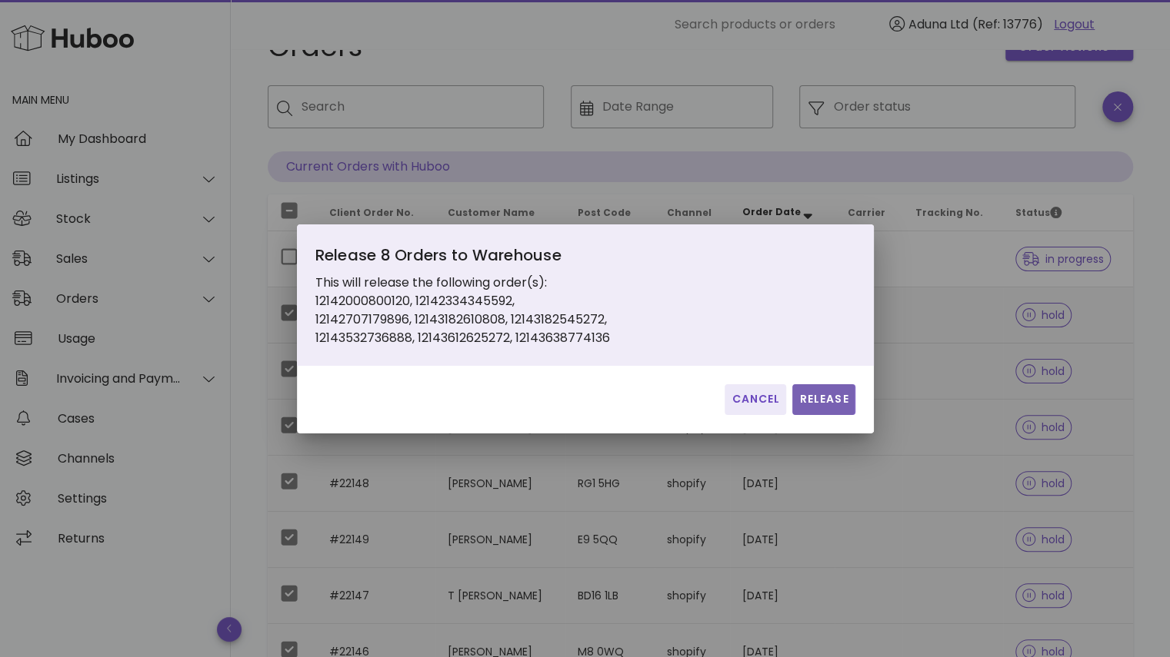
click at [843, 399] on span "Release" at bounding box center [823, 399] width 50 height 16
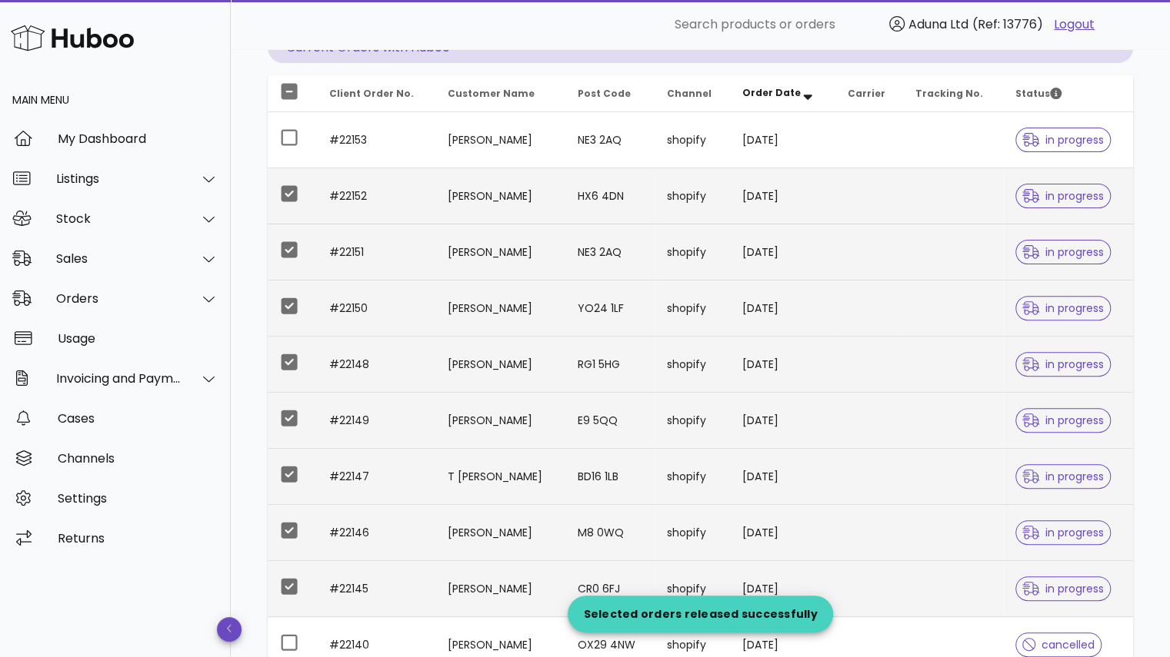
scroll to position [232, 0]
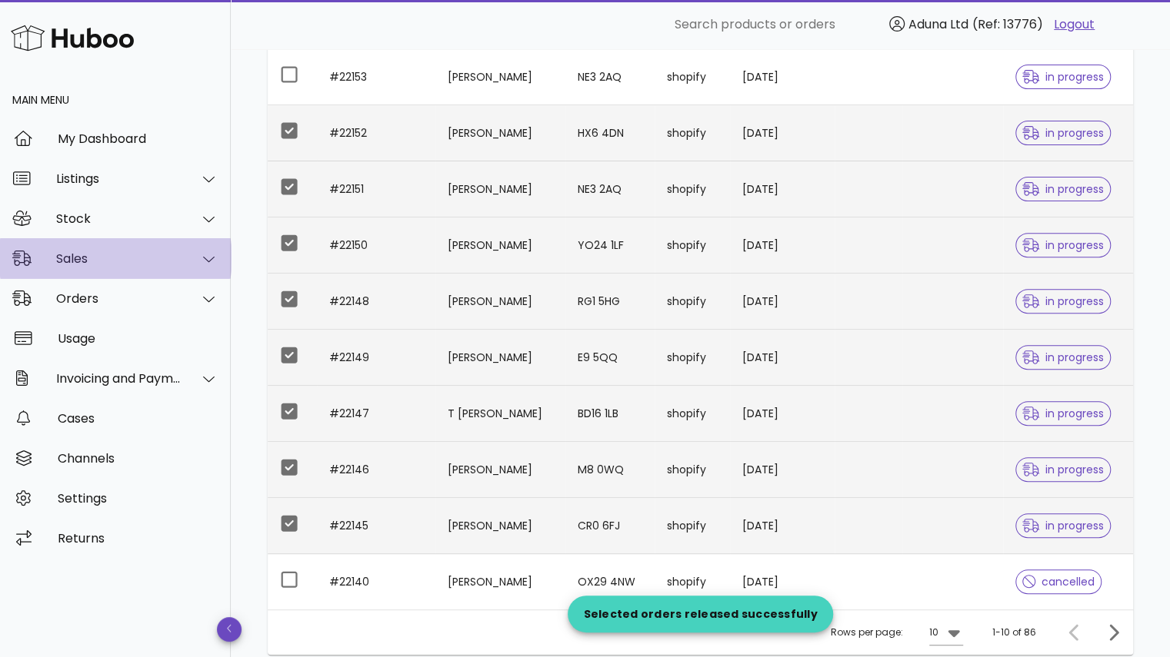
click at [172, 239] on div "Sales" at bounding box center [115, 258] width 231 height 40
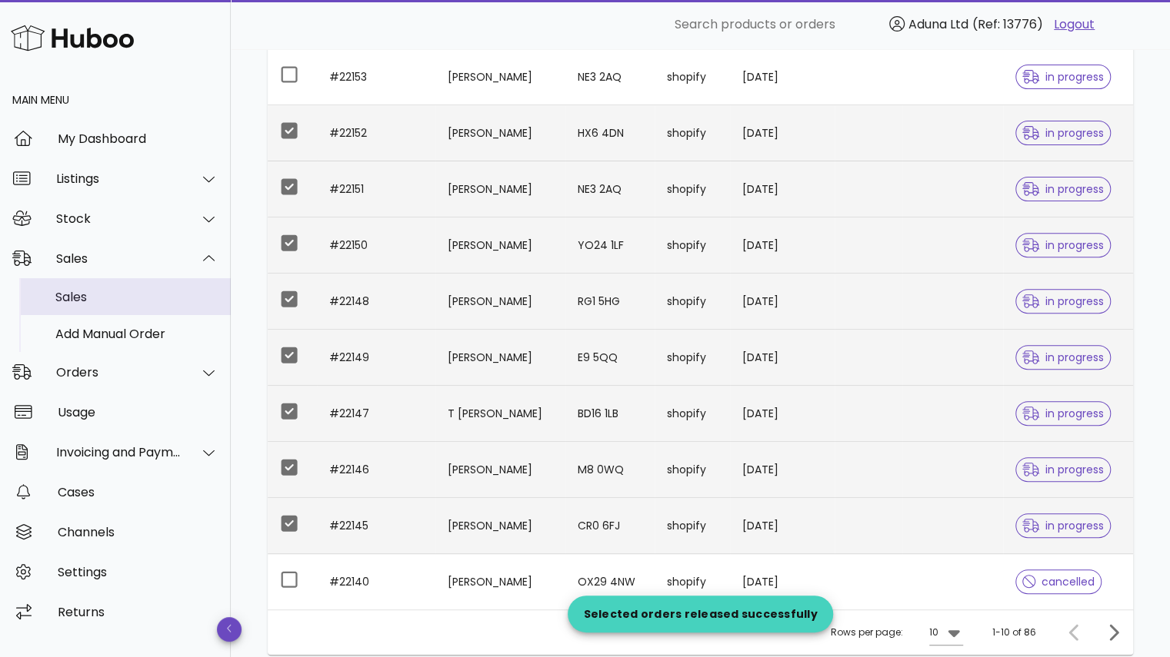
click at [149, 290] on div "Sales" at bounding box center [136, 297] width 163 height 15
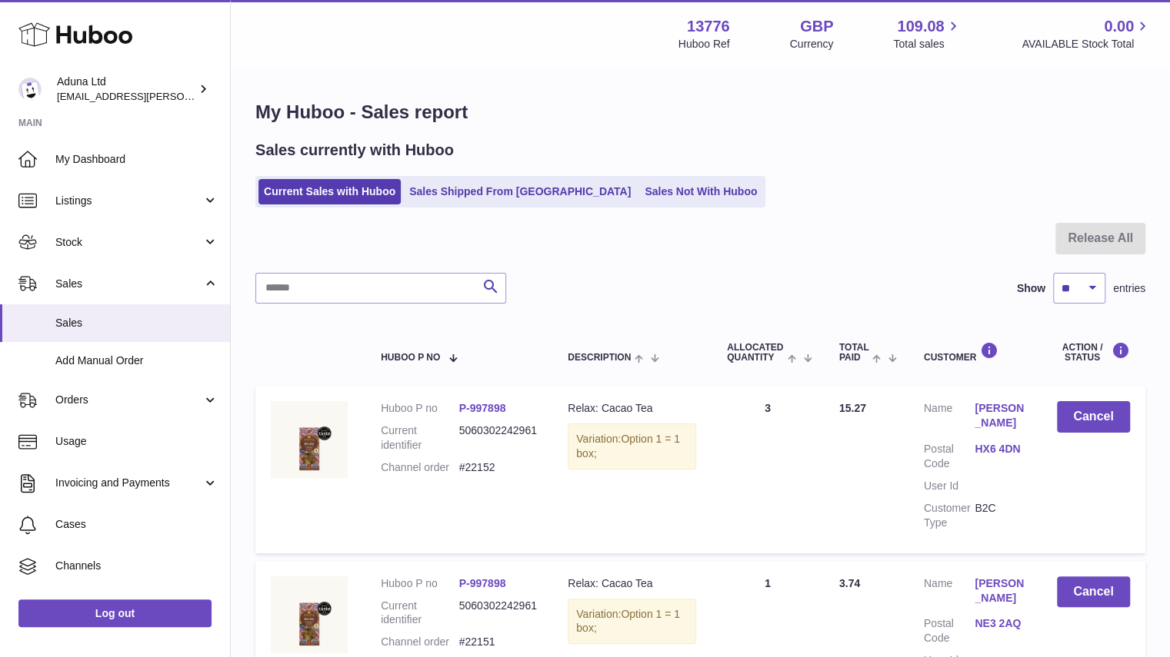
scroll to position [40, 0]
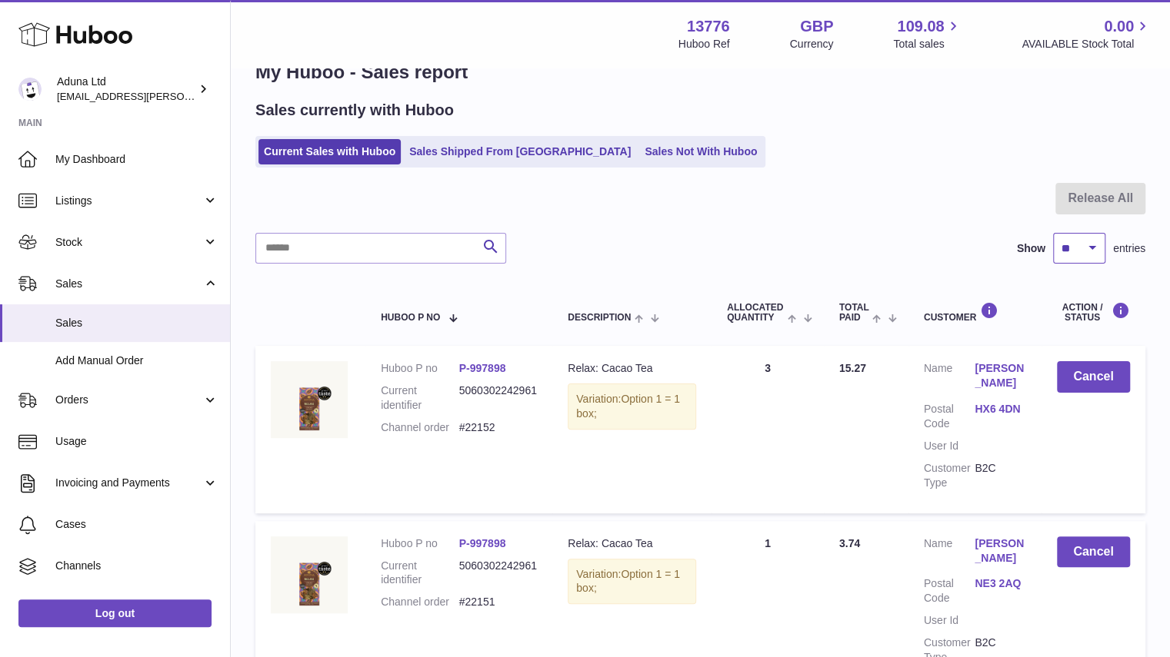
click at [1064, 256] on select "** ** ** ***" at bounding box center [1079, 248] width 52 height 31
select select "**"
click at [1053, 233] on select "** ** ** ***" at bounding box center [1079, 248] width 52 height 31
